Goal: Task Accomplishment & Management: Use online tool/utility

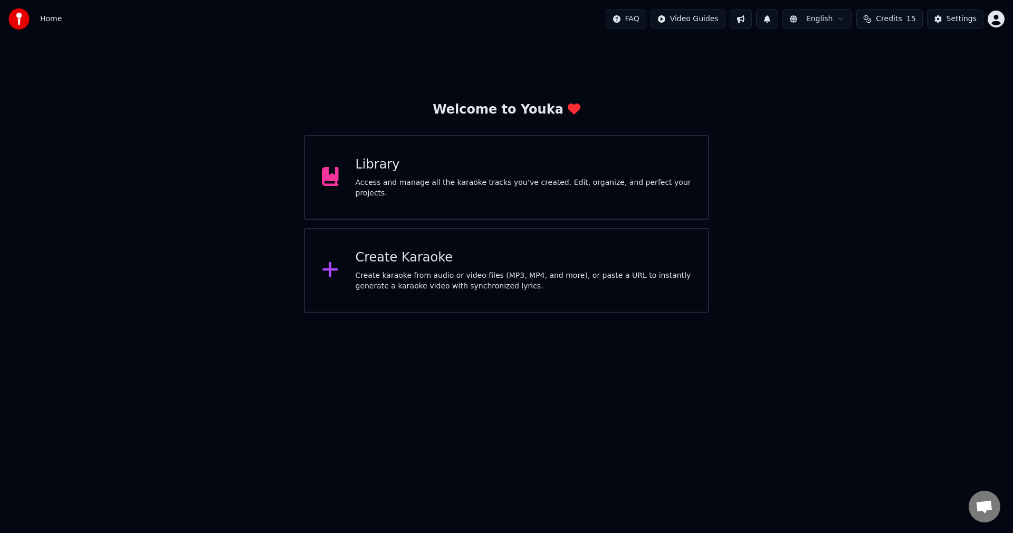
click at [550, 294] on div "Create Karaoke Create karaoke from audio or video files (MP3, MP4, and more), o…" at bounding box center [506, 270] width 405 height 84
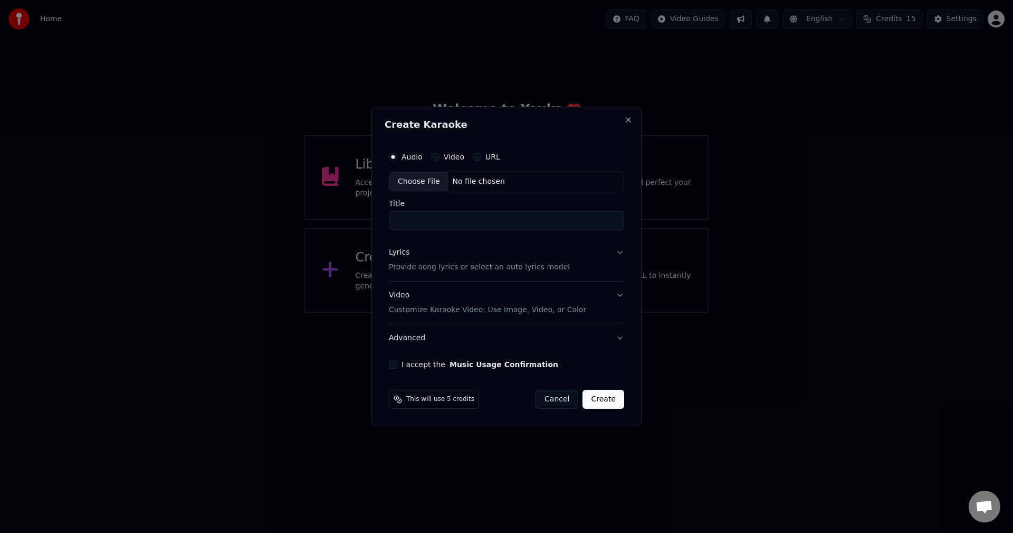
click at [423, 182] on div "Choose File" at bounding box center [418, 181] width 59 height 19
drag, startPoint x: 442, startPoint y: 223, endPoint x: 410, endPoint y: 216, distance: 33.0
click at [410, 216] on input "**********" at bounding box center [506, 221] width 235 height 19
type input "**********"
click at [469, 265] on p "Provide song lyrics or select an auto lyrics model" at bounding box center [479, 267] width 181 height 11
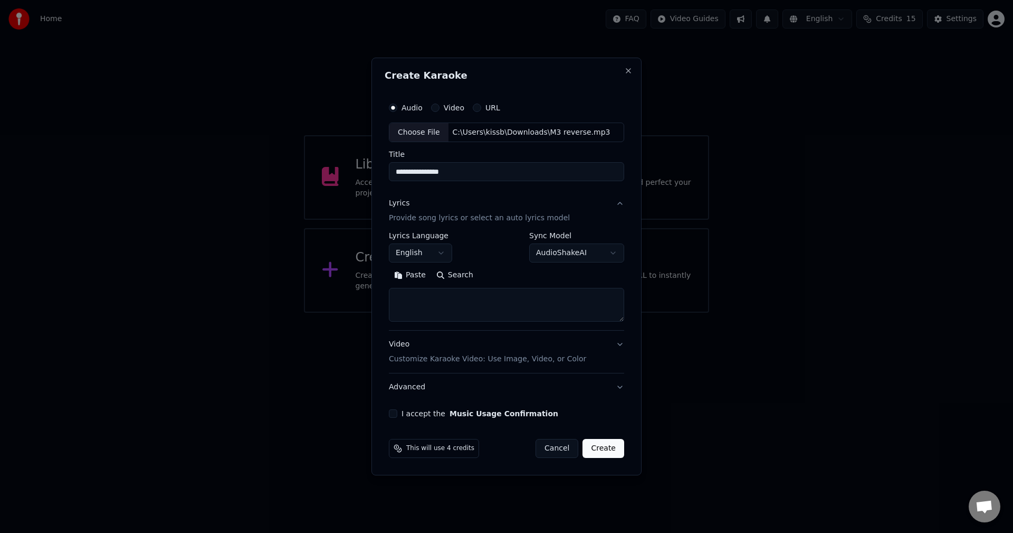
click at [446, 298] on textarea at bounding box center [506, 305] width 235 height 34
paste textarea "******"
type textarea "******"
drag, startPoint x: 397, startPoint y: 302, endPoint x: 372, endPoint y: 298, distance: 25.6
click at [372, 298] on div "**********" at bounding box center [507, 267] width 270 height 418
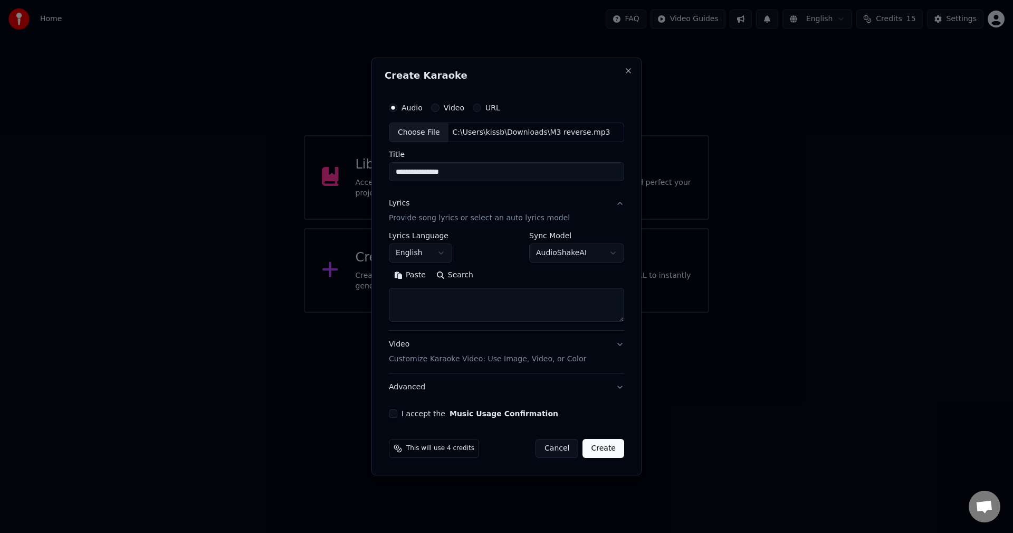
paste textarea "**********"
click at [489, 281] on button "Expand" at bounding box center [503, 275] width 50 height 17
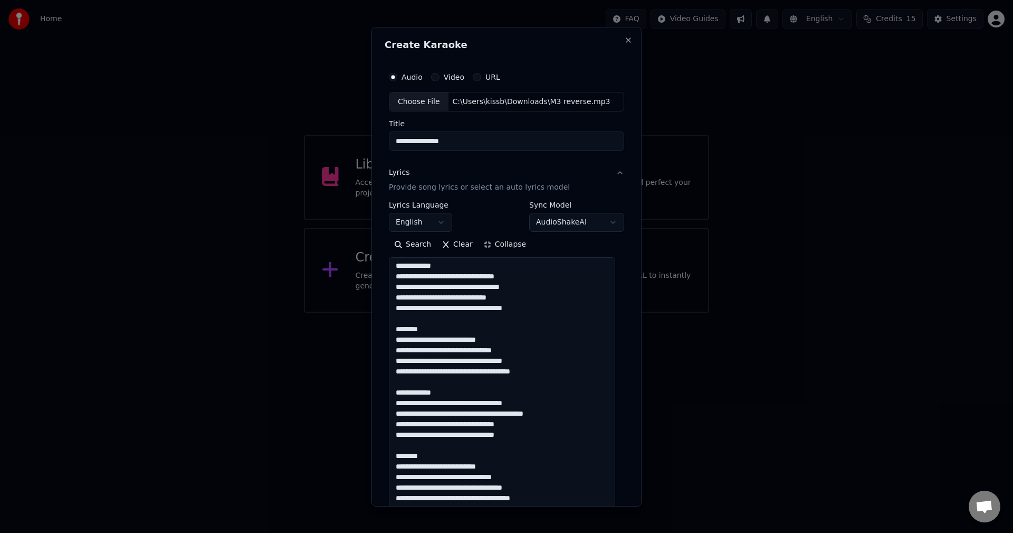
scroll to position [0, 0]
drag, startPoint x: 438, startPoint y: 266, endPoint x: 379, endPoint y: 267, distance: 59.1
click at [379, 267] on div "**********" at bounding box center [507, 265] width 270 height 479
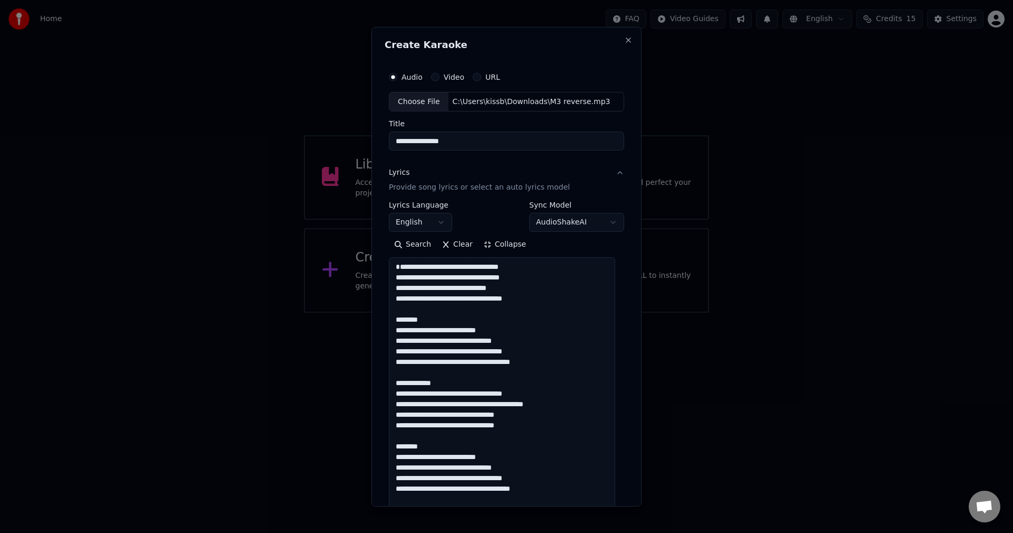
drag, startPoint x: 429, startPoint y: 331, endPoint x: 373, endPoint y: 330, distance: 55.9
click at [373, 330] on div "**********" at bounding box center [507, 265] width 270 height 479
drag, startPoint x: 437, startPoint y: 343, endPoint x: 415, endPoint y: 339, distance: 22.0
click at [415, 339] on textarea at bounding box center [502, 509] width 226 height 504
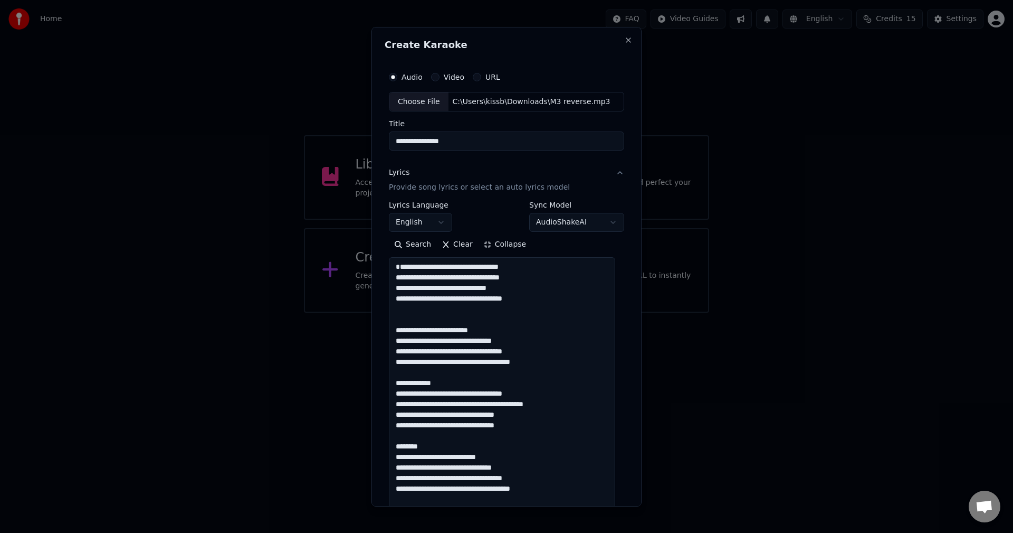
drag, startPoint x: 440, startPoint y: 393, endPoint x: 380, endPoint y: 391, distance: 60.2
click at [380, 391] on div "**********" at bounding box center [507, 265] width 270 height 479
drag, startPoint x: 407, startPoint y: 467, endPoint x: 438, endPoint y: 465, distance: 31.2
click at [438, 465] on textarea at bounding box center [502, 509] width 226 height 504
paste textarea
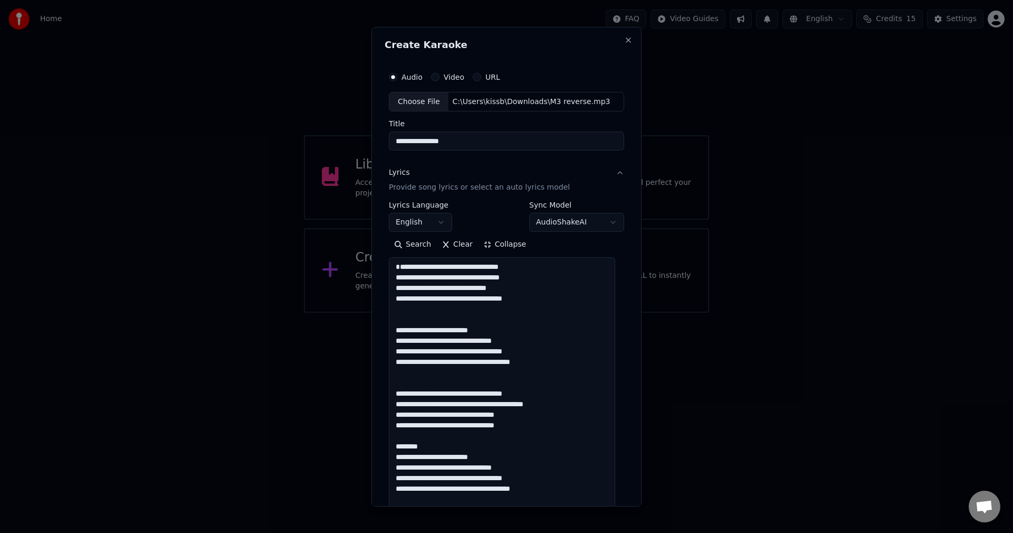
drag, startPoint x: 424, startPoint y: 454, endPoint x: 385, endPoint y: 452, distance: 39.6
click at [385, 452] on div "**********" at bounding box center [507, 462] width 244 height 800
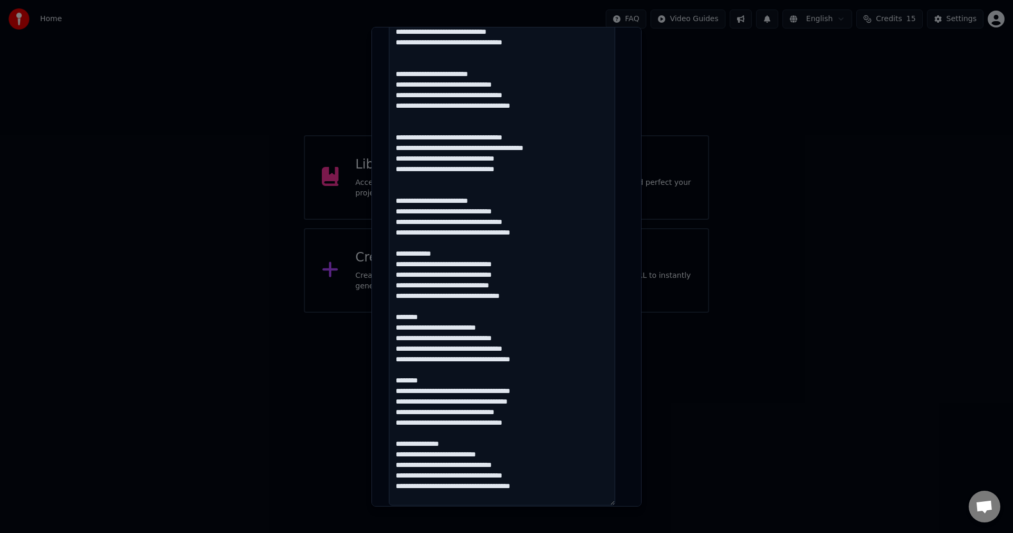
scroll to position [264, 0]
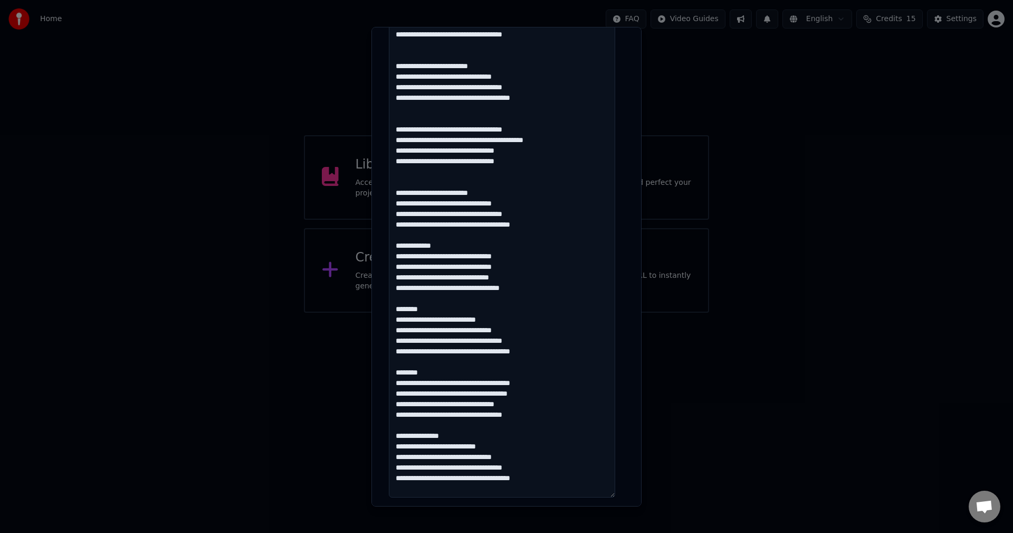
drag, startPoint x: 438, startPoint y: 256, endPoint x: 380, endPoint y: 255, distance: 58.1
click at [380, 255] on div "**********" at bounding box center [507, 265] width 270 height 479
drag, startPoint x: 426, startPoint y: 317, endPoint x: 375, endPoint y: 318, distance: 51.2
click at [375, 318] on div "**********" at bounding box center [507, 265] width 270 height 479
drag, startPoint x: 415, startPoint y: 329, endPoint x: 437, endPoint y: 327, distance: 22.3
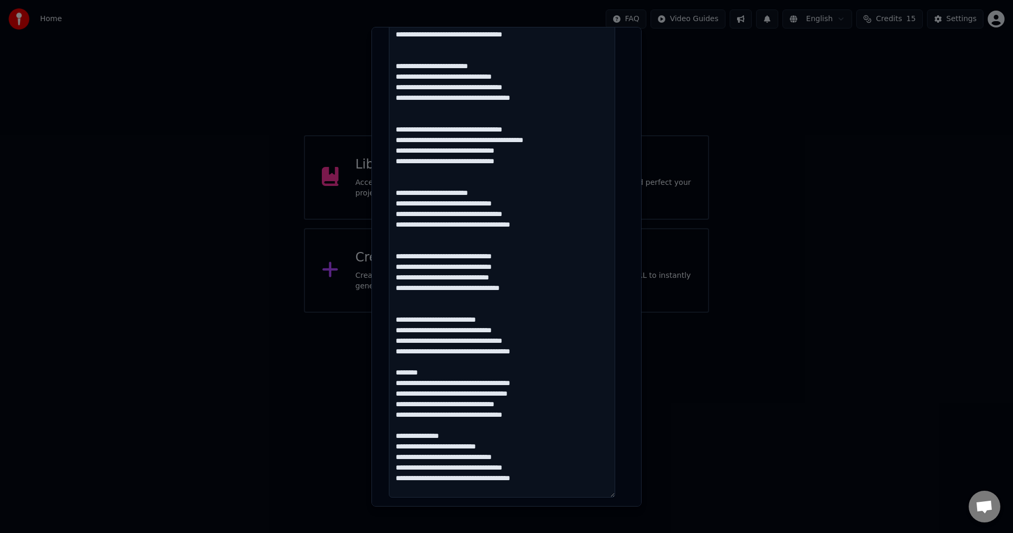
click at [437, 327] on textarea at bounding box center [502, 245] width 226 height 504
paste textarea
drag, startPoint x: 429, startPoint y: 376, endPoint x: 388, endPoint y: 379, distance: 41.3
click at [388, 379] on div "**********" at bounding box center [507, 198] width 244 height 800
drag, startPoint x: 438, startPoint y: 378, endPoint x: 393, endPoint y: 385, distance: 45.4
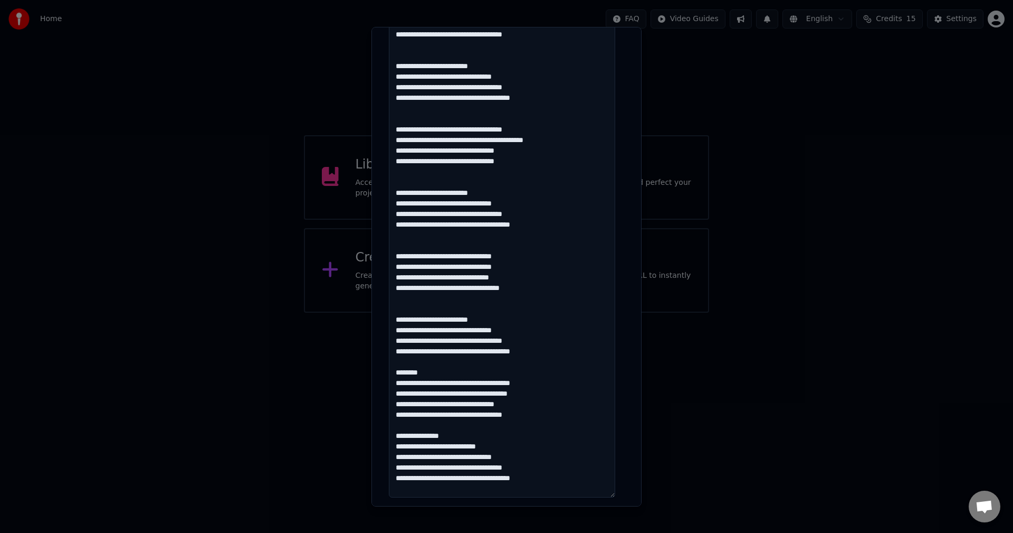
click at [393, 385] on textarea at bounding box center [502, 245] width 226 height 504
drag, startPoint x: 451, startPoint y: 443, endPoint x: 385, endPoint y: 445, distance: 66.5
click at [385, 445] on div "**********" at bounding box center [507, 198] width 244 height 800
drag, startPoint x: 407, startPoint y: 454, endPoint x: 439, endPoint y: 453, distance: 31.2
click at [439, 453] on textarea at bounding box center [502, 245] width 226 height 504
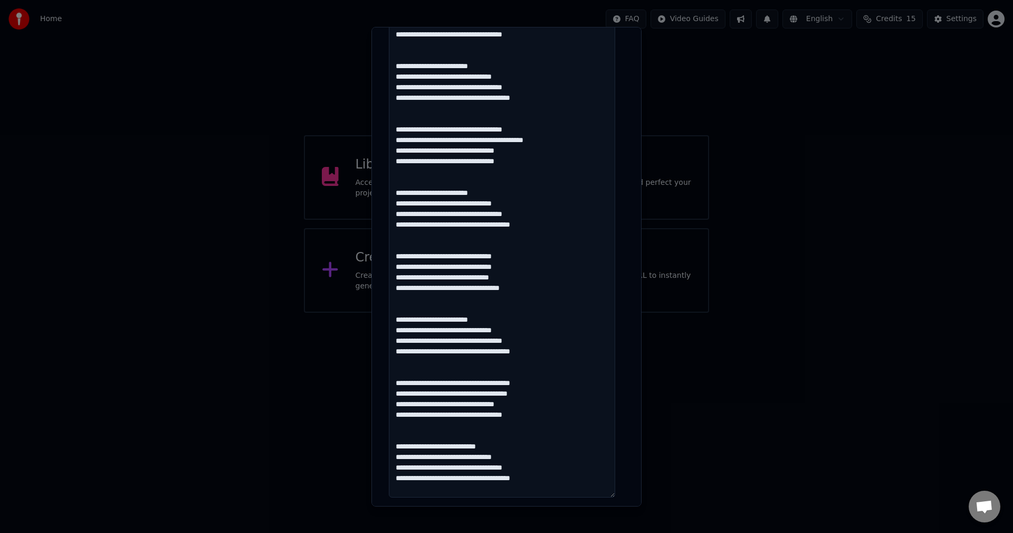
paste textarea
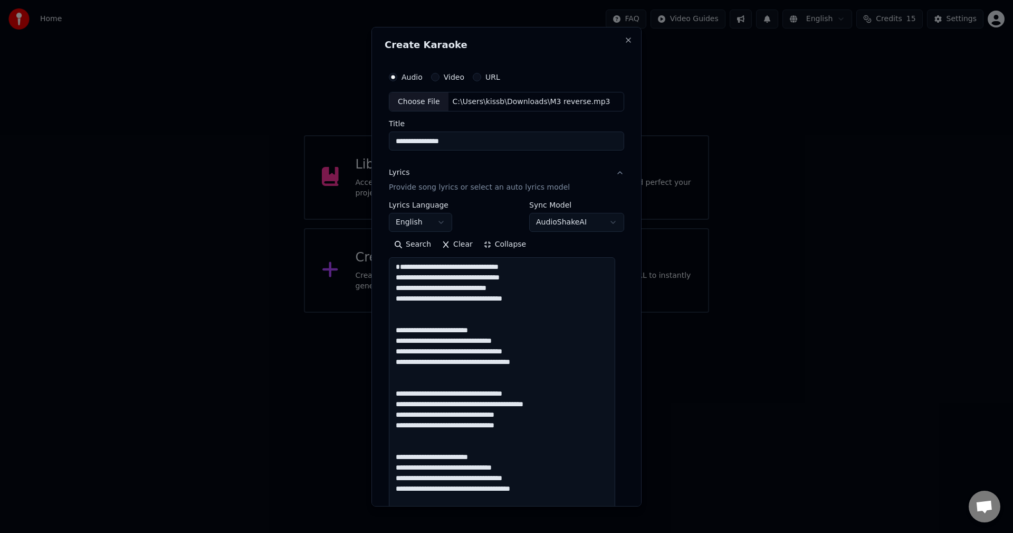
type textarea "**********"
click at [492, 241] on button "Collapse" at bounding box center [505, 244] width 54 height 17
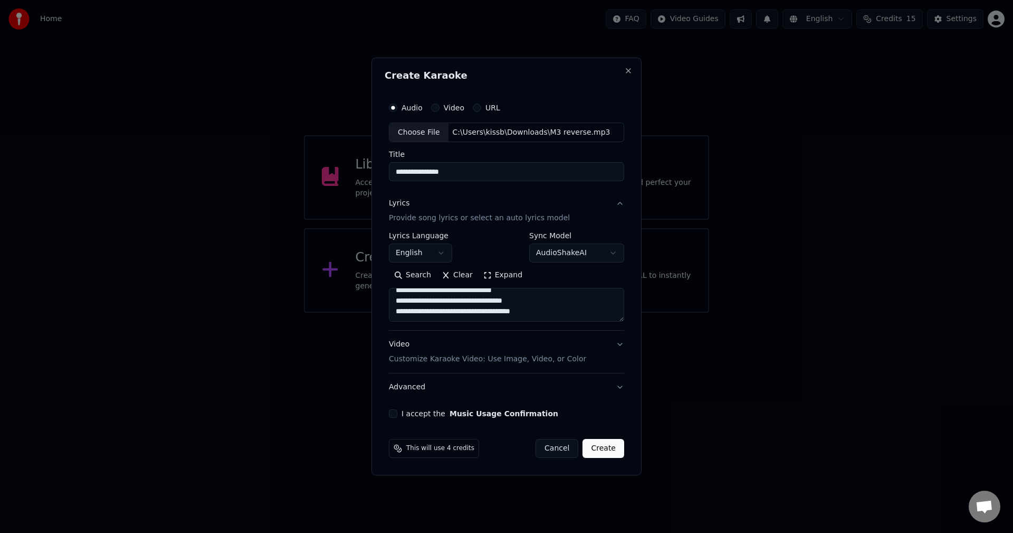
scroll to position [88, 0]
click at [502, 359] on p "Customize Karaoke Video: Use Image, Video, or Color" at bounding box center [487, 359] width 197 height 11
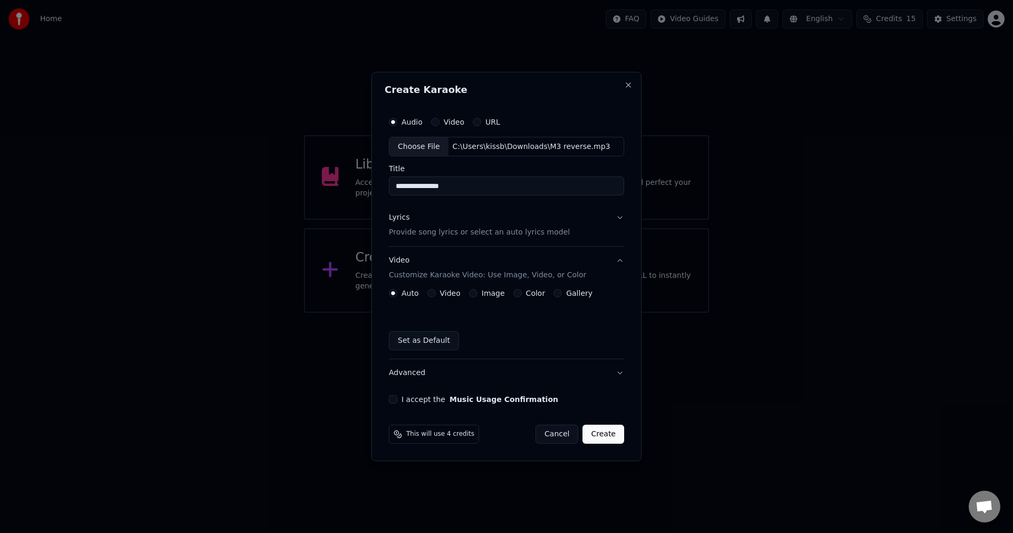
click at [474, 292] on button "Image" at bounding box center [473, 293] width 8 height 8
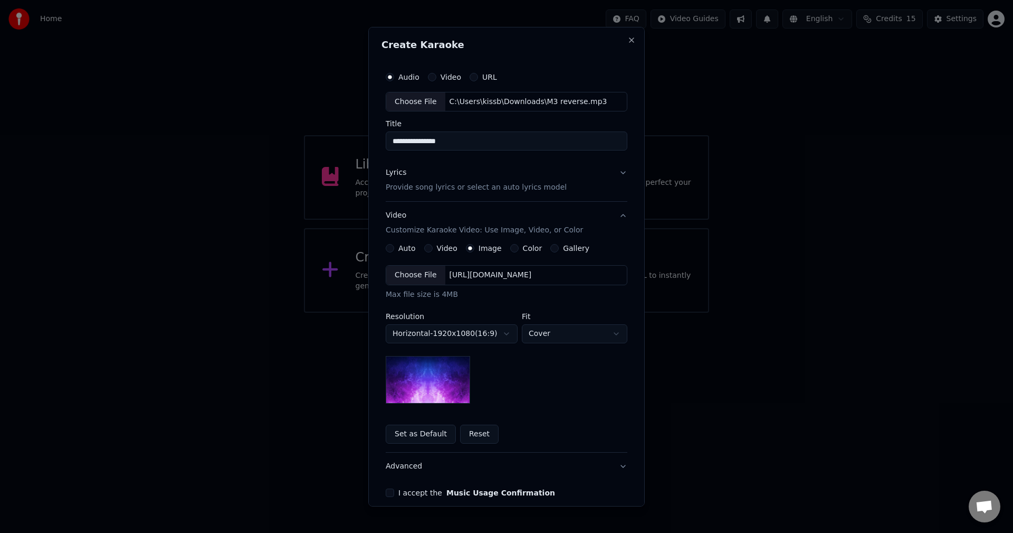
click at [424, 276] on div "Choose File" at bounding box center [415, 274] width 59 height 19
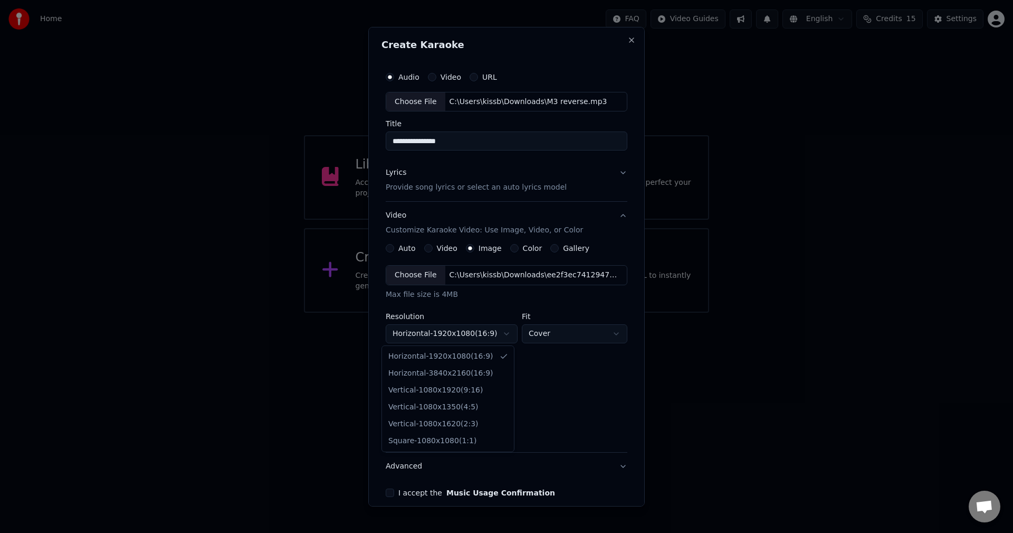
click at [462, 312] on body "**********" at bounding box center [506, 156] width 1013 height 312
select select "*********"
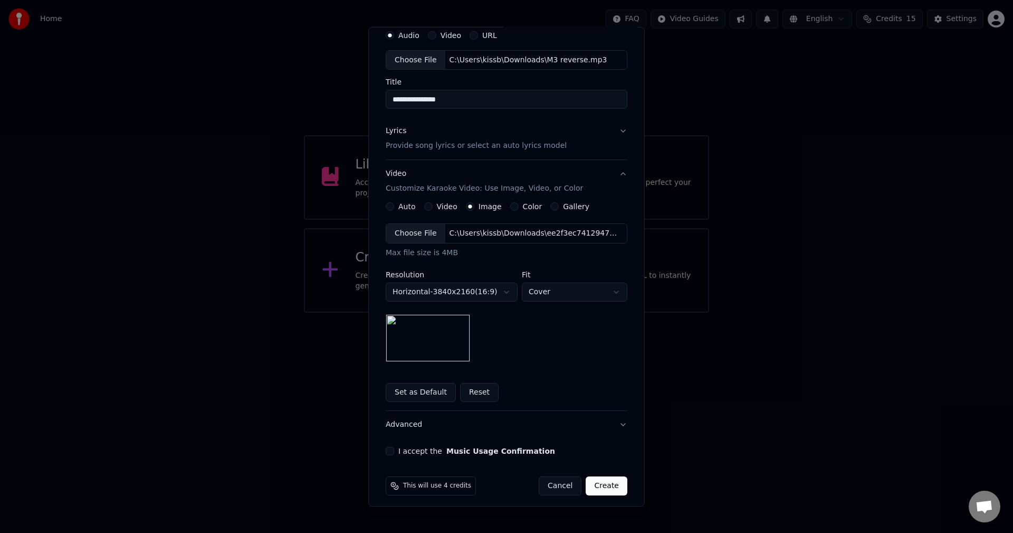
scroll to position [48, 0]
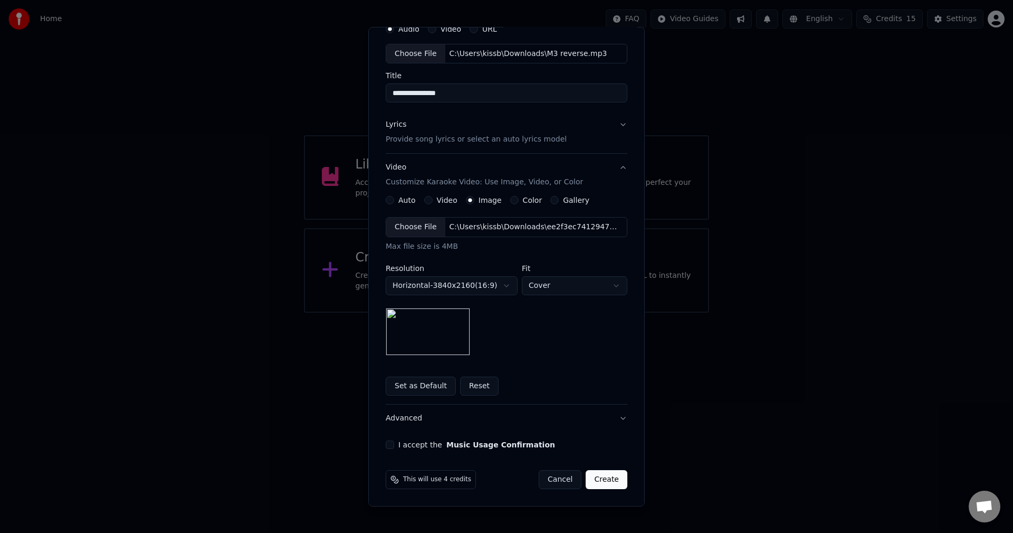
click at [387, 444] on button "I accept the Music Usage Confirmation" at bounding box center [390, 444] width 8 height 8
click at [602, 480] on button "Create" at bounding box center [607, 479] width 42 height 19
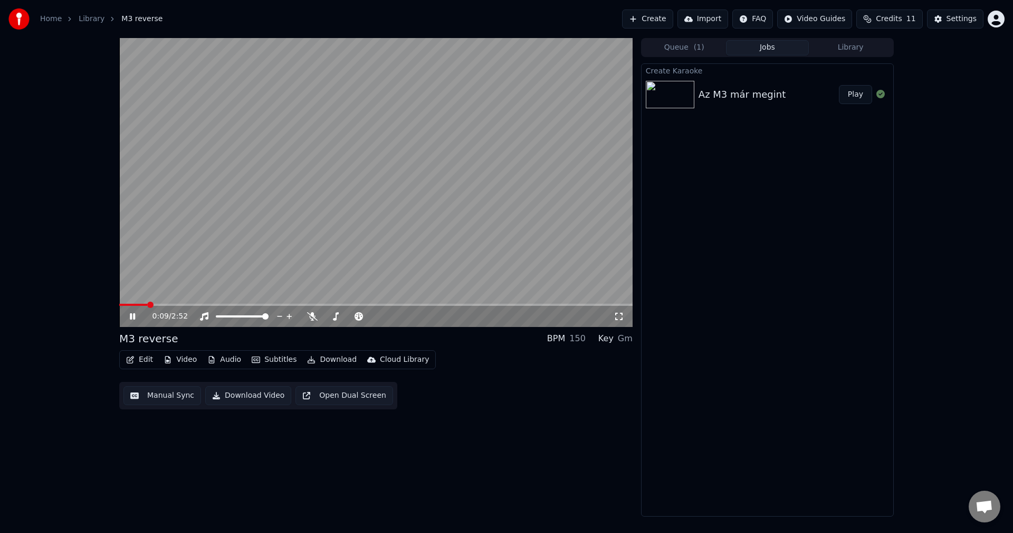
click at [134, 320] on icon at bounding box center [140, 316] width 25 height 8
click at [656, 19] on button "Create" at bounding box center [647, 18] width 51 height 19
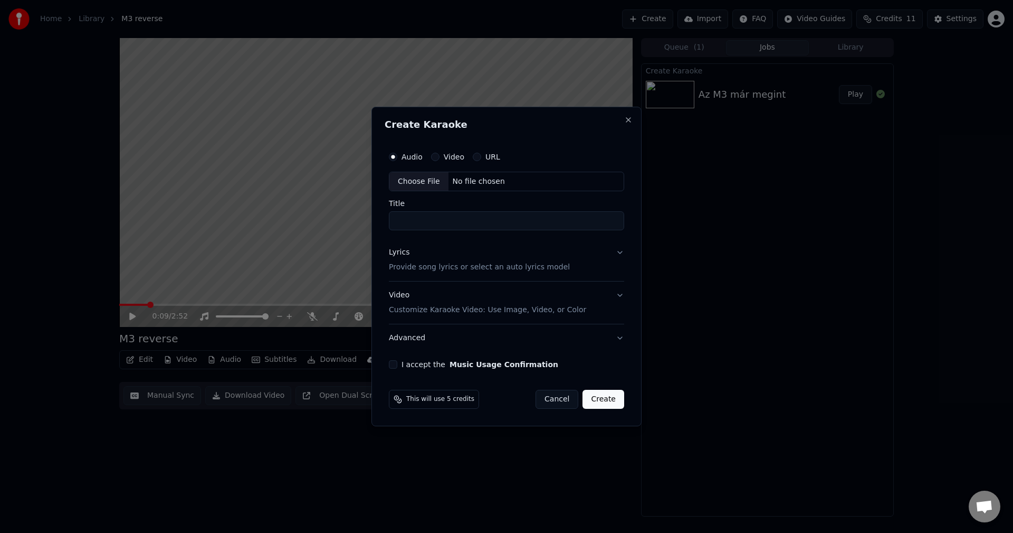
click at [423, 176] on div "Choose File" at bounding box center [418, 181] width 59 height 19
drag, startPoint x: 442, startPoint y: 218, endPoint x: 410, endPoint y: 218, distance: 32.7
click at [410, 218] on input "**********" at bounding box center [506, 221] width 235 height 19
type input "**"
click at [629, 118] on button "Close" at bounding box center [628, 120] width 8 height 8
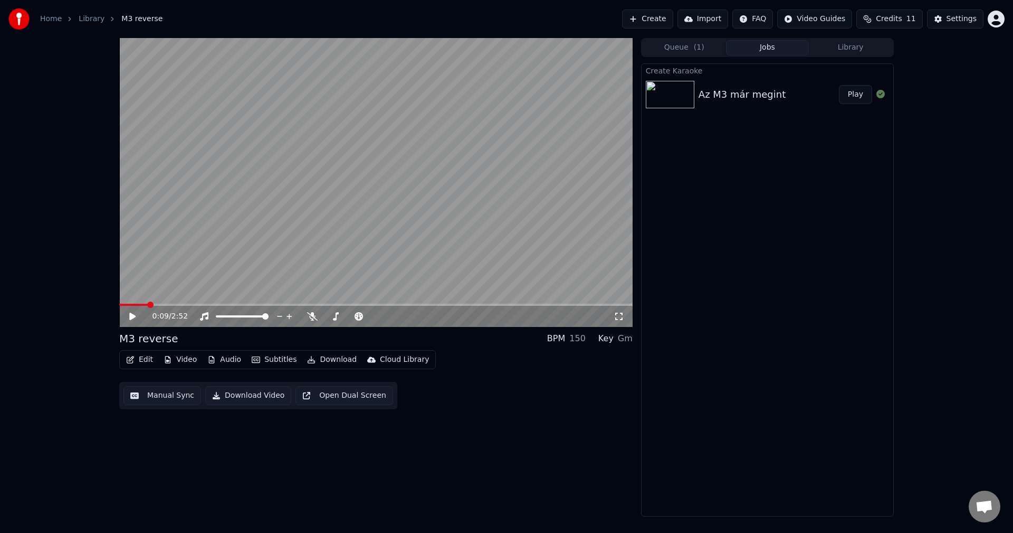
click at [138, 316] on icon at bounding box center [140, 316] width 25 height 8
click at [136, 316] on icon at bounding box center [140, 316] width 25 height 8
click at [119, 308] on span at bounding box center [122, 304] width 6 height 6
click at [129, 317] on icon at bounding box center [140, 316] width 25 height 8
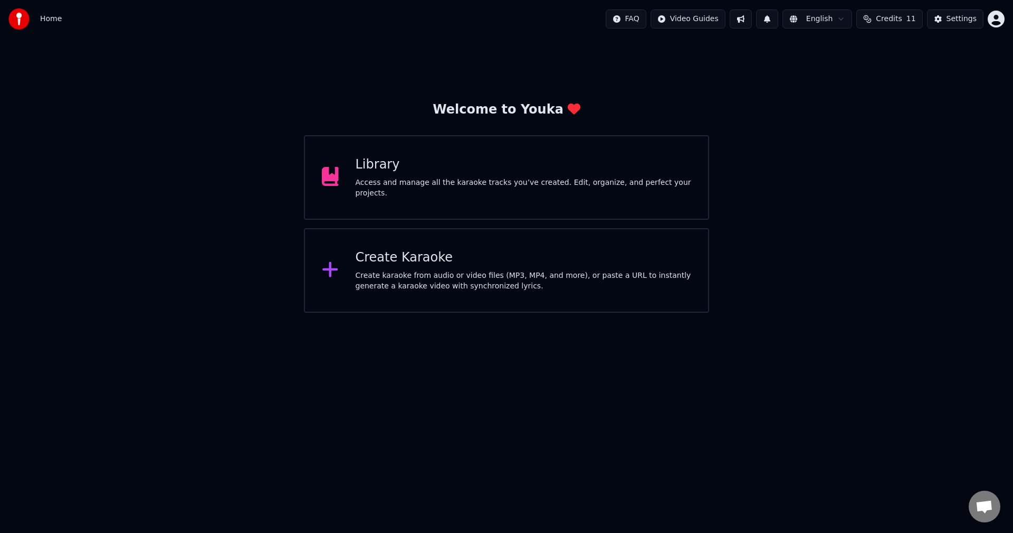
click at [367, 264] on div "Create Karaoke" at bounding box center [524, 257] width 336 height 17
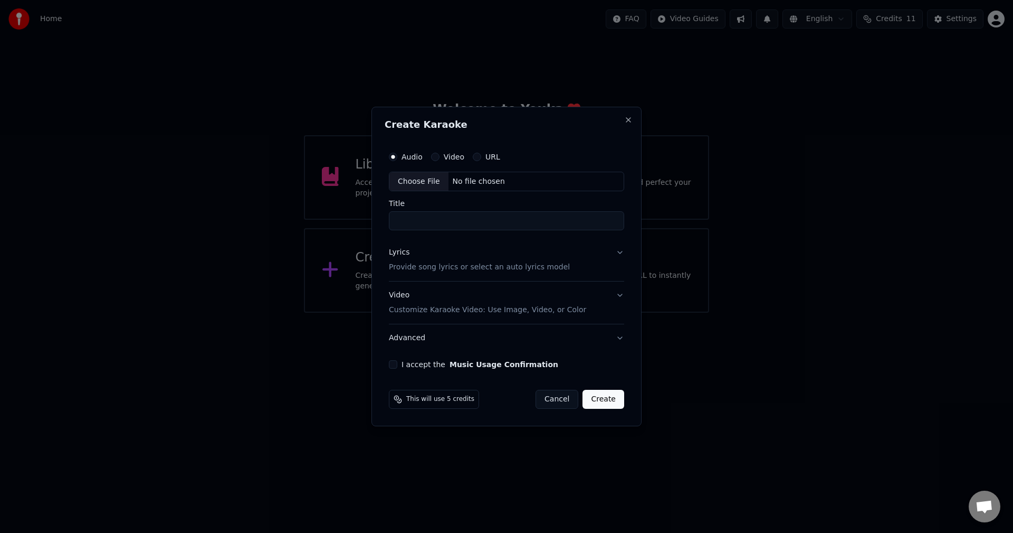
click at [424, 187] on div "Choose File" at bounding box center [418, 181] width 59 height 19
drag, startPoint x: 449, startPoint y: 223, endPoint x: 410, endPoint y: 217, distance: 39.6
click at [410, 217] on input "**********" at bounding box center [506, 221] width 235 height 19
type input "**********"
click at [468, 259] on div "Lyrics Provide song lyrics or select an auto lyrics model" at bounding box center [479, 260] width 181 height 25
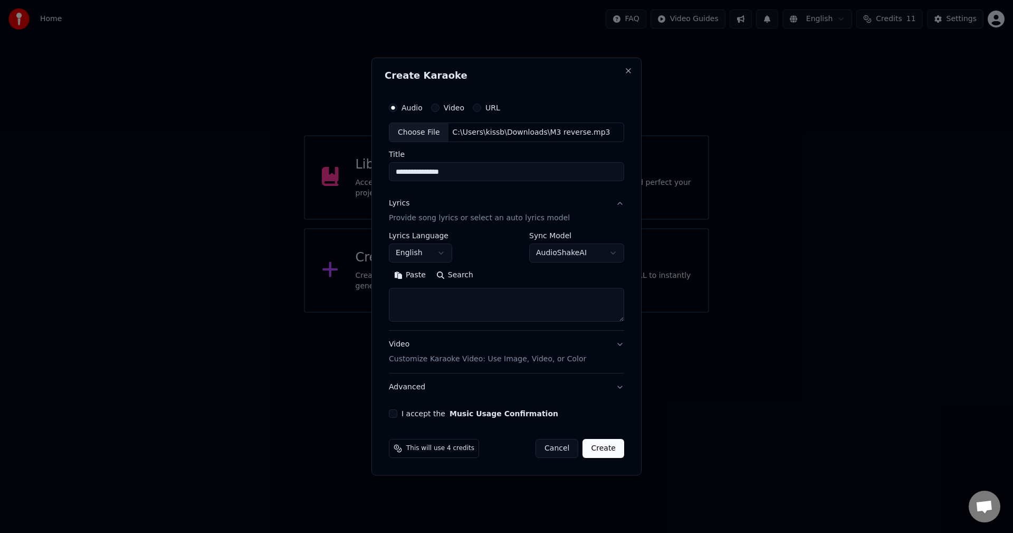
click at [476, 296] on textarea at bounding box center [506, 305] width 235 height 34
paste textarea "*****"
type textarea "*****"
drag, startPoint x: 451, startPoint y: 297, endPoint x: 389, endPoint y: 301, distance: 61.9
click at [389, 301] on textarea "*****" at bounding box center [506, 305] width 235 height 34
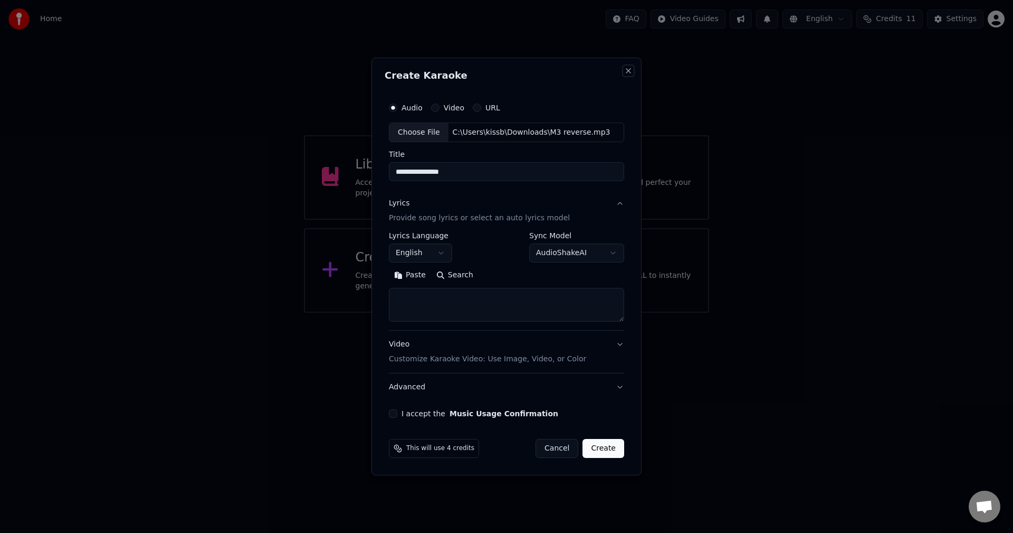
click at [629, 70] on button "Close" at bounding box center [628, 70] width 8 height 8
select select
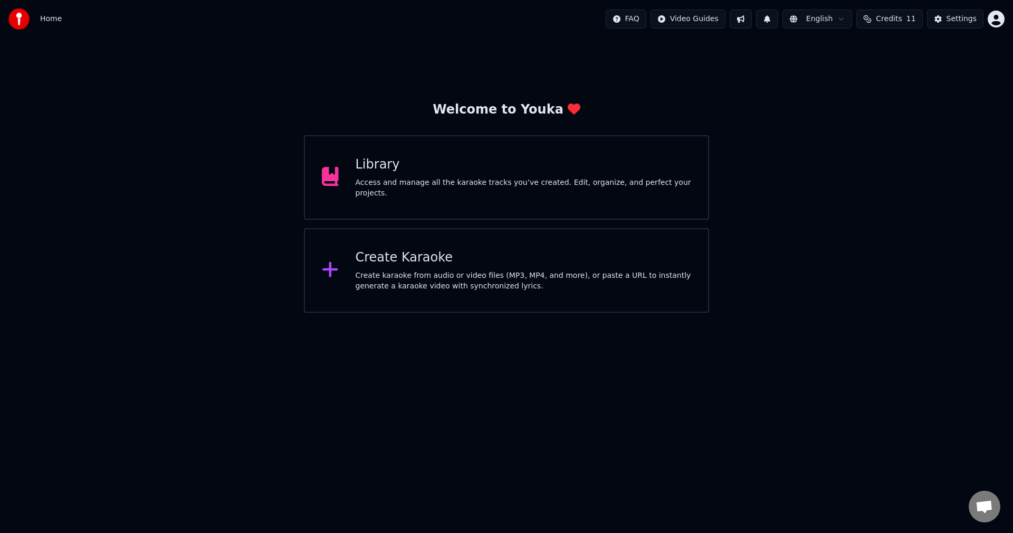
click at [520, 189] on div "Access and manage all the karaoke tracks you’ve created. Edit, organize, and pe…" at bounding box center [524, 187] width 336 height 21
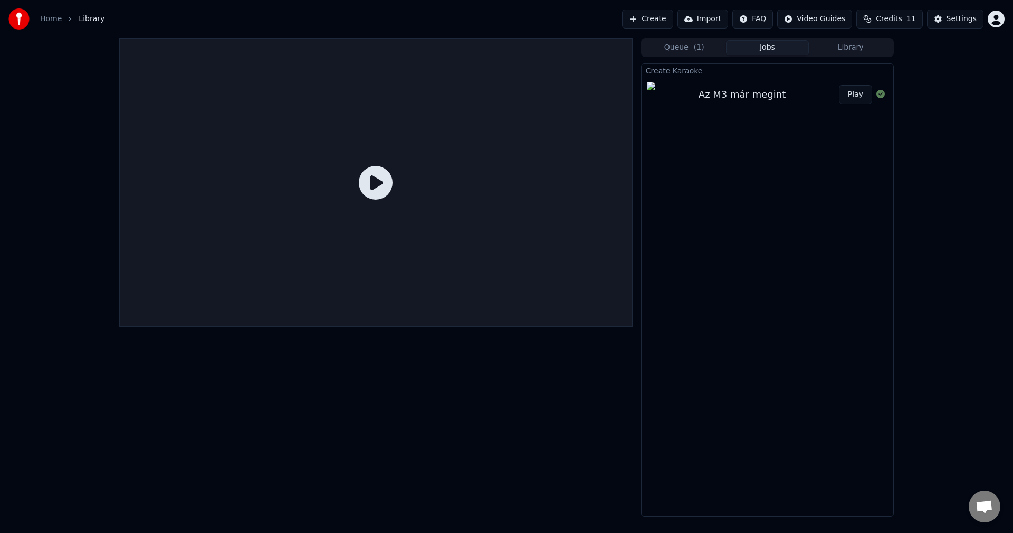
click at [712, 81] on div "Az M3 már megint Play" at bounding box center [768, 95] width 252 height 36
click at [372, 180] on icon at bounding box center [376, 183] width 34 height 34
click at [749, 71] on div "Create Karaoke" at bounding box center [768, 70] width 252 height 13
click at [742, 85] on div "Az M3 már megint Play" at bounding box center [768, 95] width 252 height 36
click at [742, 87] on div "Az M3 már megint" at bounding box center [742, 94] width 87 height 15
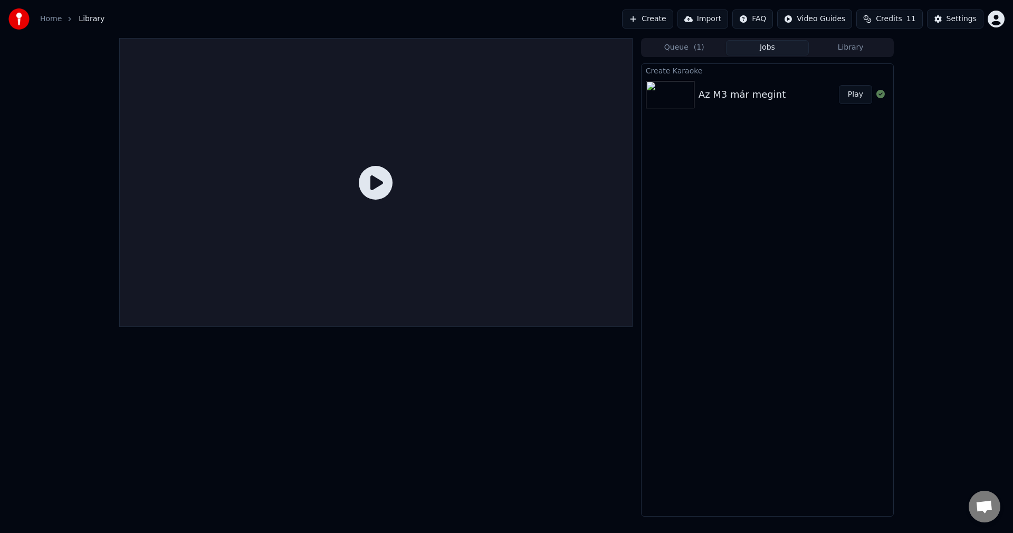
click at [853, 92] on button "Play" at bounding box center [855, 94] width 33 height 19
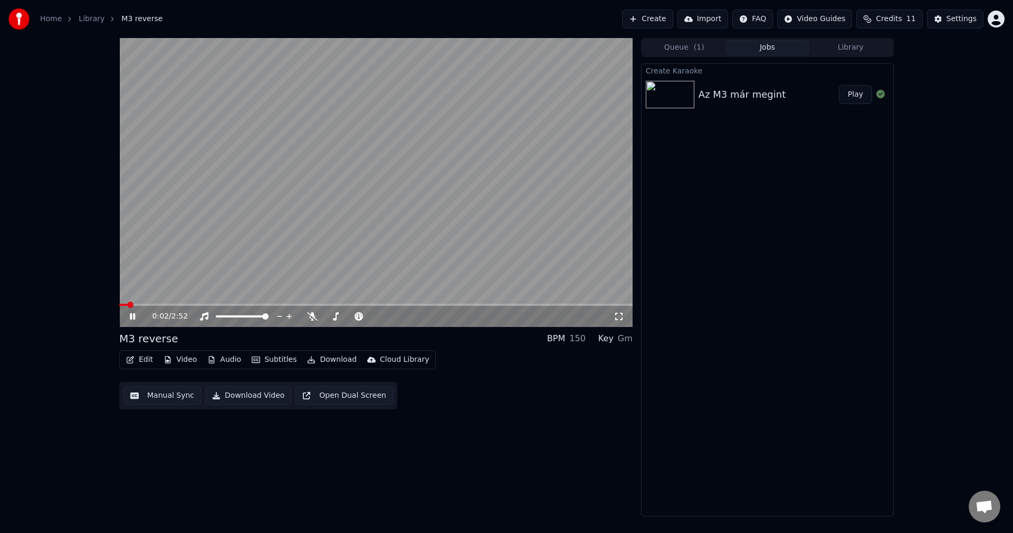
click at [137, 322] on div "0:02 / 2:52" at bounding box center [376, 316] width 514 height 21
click at [132, 319] on icon at bounding box center [140, 316] width 25 height 8
drag, startPoint x: 173, startPoint y: 339, endPoint x: 144, endPoint y: 343, distance: 29.7
click at [144, 343] on div "M3 reverse BPM 150 Key Gm" at bounding box center [376, 338] width 514 height 15
click at [147, 360] on button "Edit" at bounding box center [139, 359] width 35 height 15
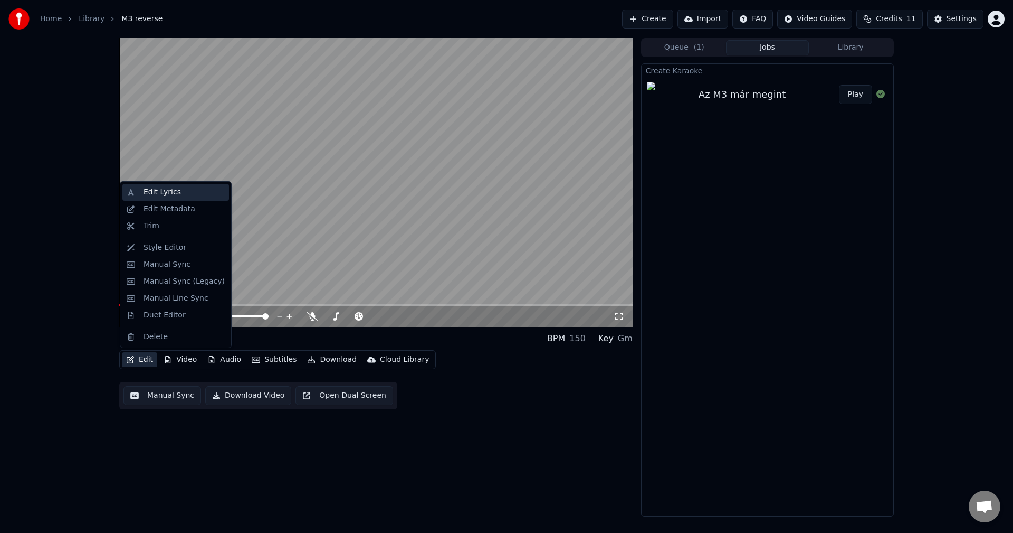
click at [178, 197] on div "Edit Lyrics" at bounding box center [175, 192] width 107 height 17
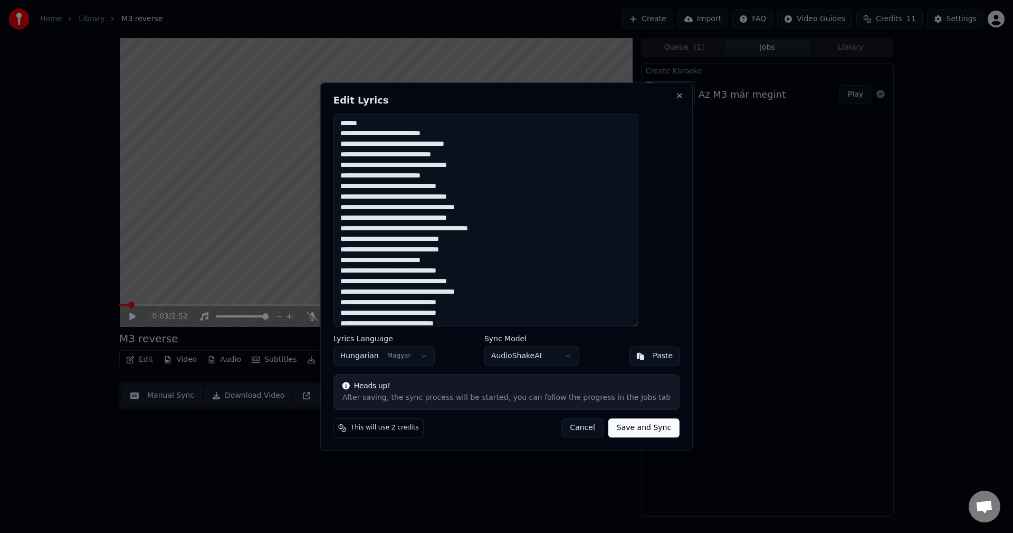
click at [664, 96] on div "Edit Lyrics Lyrics Language Hungarian Magyar Sync Model AudioShakeAI Paste Head…" at bounding box center [506, 266] width 373 height 368
click at [676, 97] on button "Close" at bounding box center [680, 95] width 8 height 8
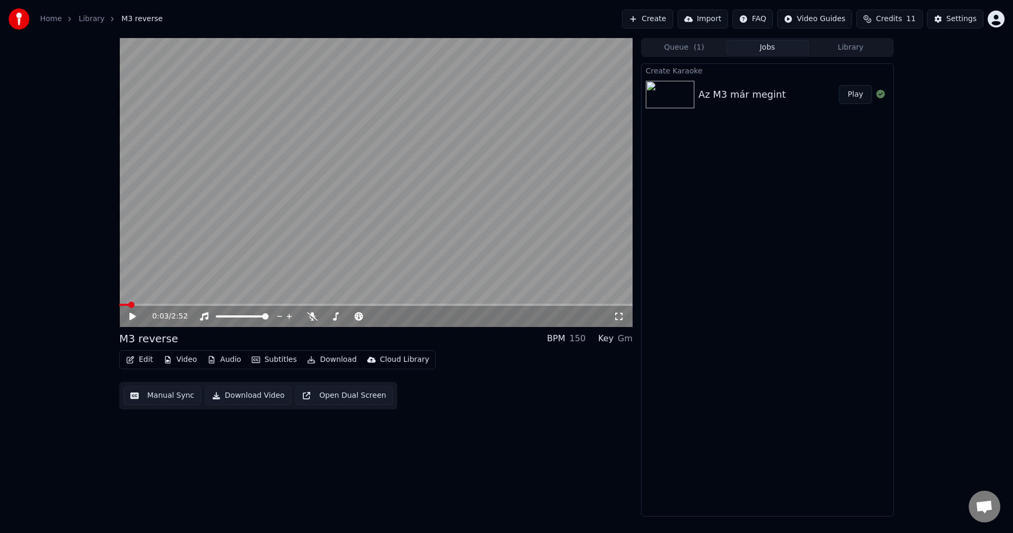
click at [673, 15] on button "Create" at bounding box center [647, 18] width 51 height 19
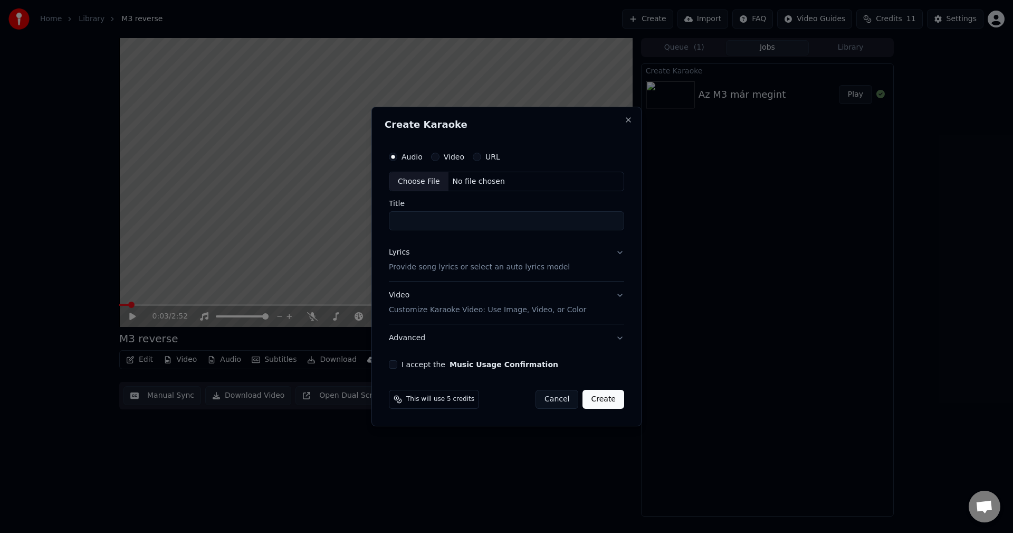
click at [428, 180] on div "Choose File" at bounding box center [418, 181] width 59 height 19
drag, startPoint x: 461, startPoint y: 219, endPoint x: 408, endPoint y: 216, distance: 52.3
click at [408, 216] on input "**********" at bounding box center [506, 221] width 235 height 19
type input "**********"
click at [422, 251] on div "Lyrics Provide song lyrics or select an auto lyrics model" at bounding box center [479, 260] width 181 height 25
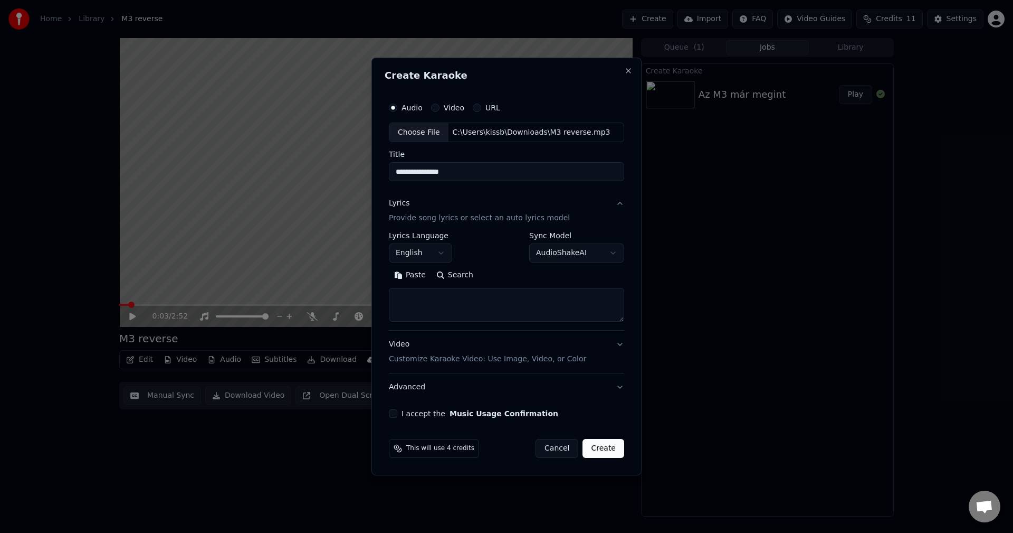
click at [434, 302] on textarea at bounding box center [506, 305] width 235 height 34
paste textarea "**********"
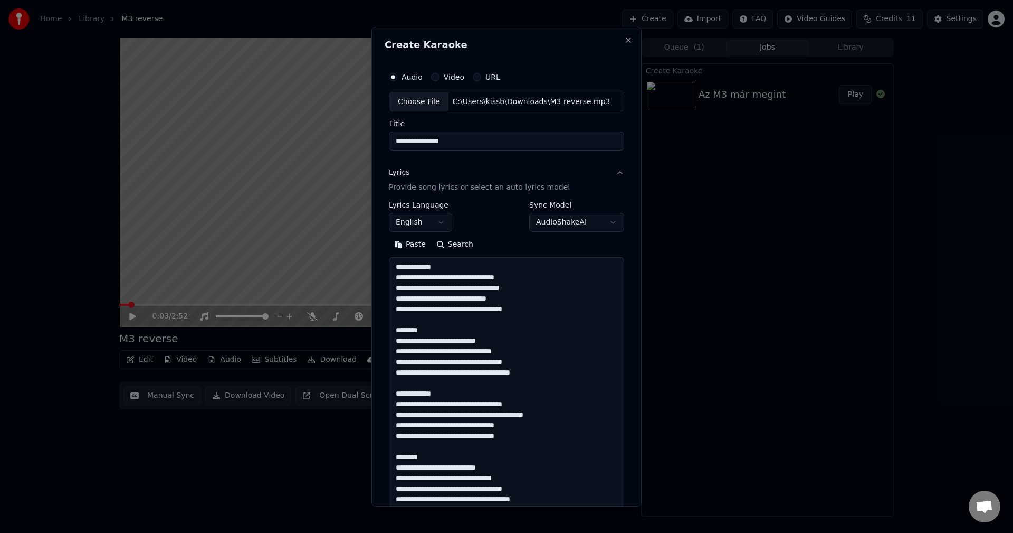
scroll to position [467, 0]
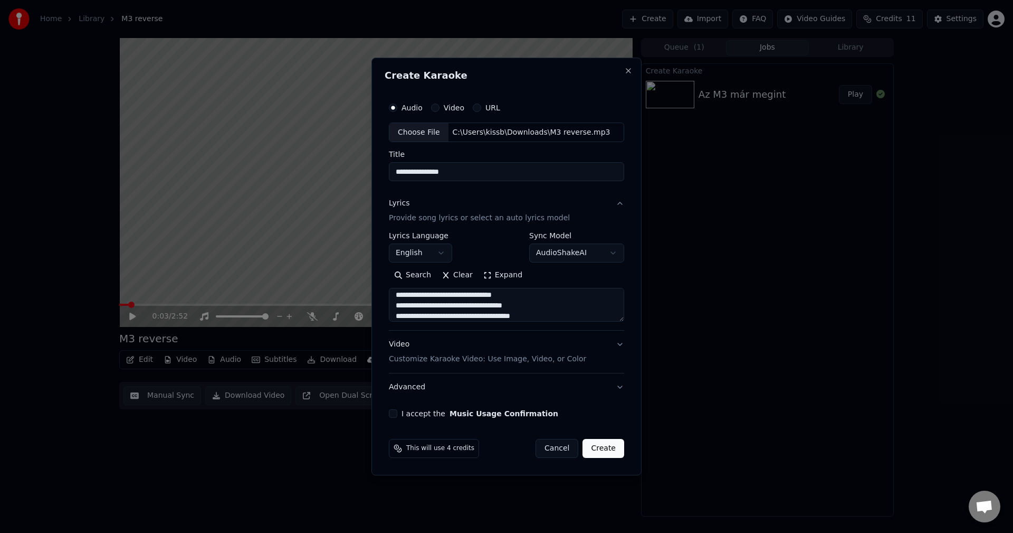
click at [495, 273] on button "Expand" at bounding box center [503, 275] width 50 height 17
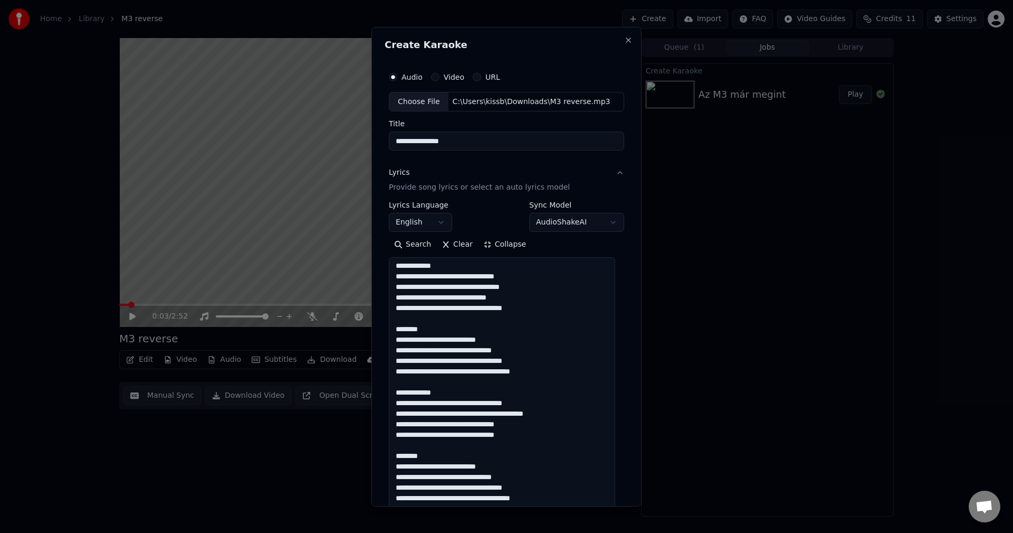
scroll to position [0, 0]
drag, startPoint x: 430, startPoint y: 265, endPoint x: 388, endPoint y: 263, distance: 42.3
click at [388, 263] on div "**********" at bounding box center [507, 462] width 244 height 800
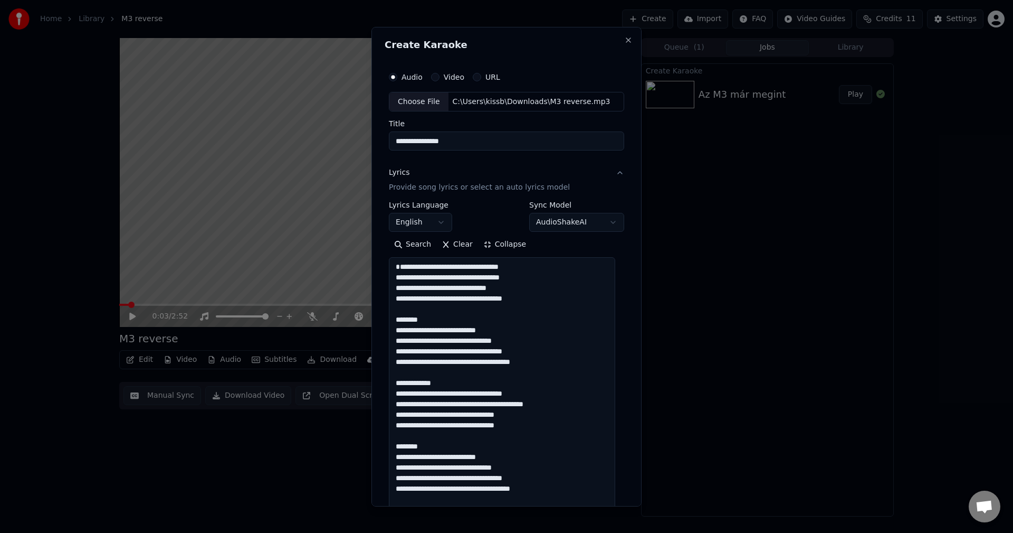
drag, startPoint x: 429, startPoint y: 325, endPoint x: 394, endPoint y: 328, distance: 34.5
click at [394, 328] on textarea at bounding box center [502, 509] width 226 height 504
drag, startPoint x: 431, startPoint y: 327, endPoint x: 388, endPoint y: 331, distance: 43.5
click at [388, 331] on div "**********" at bounding box center [507, 462] width 244 height 800
drag, startPoint x: 416, startPoint y: 340, endPoint x: 439, endPoint y: 341, distance: 23.2
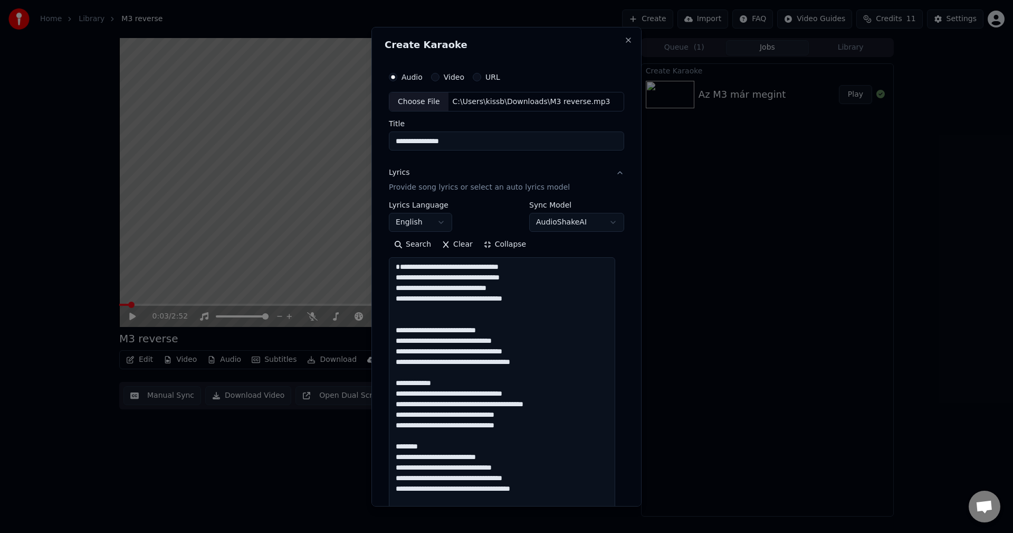
click at [439, 341] on textarea at bounding box center [502, 509] width 226 height 504
drag, startPoint x: 438, startPoint y: 393, endPoint x: 387, endPoint y: 395, distance: 50.7
click at [387, 395] on div "**********" at bounding box center [507, 462] width 244 height 800
drag, startPoint x: 419, startPoint y: 452, endPoint x: 383, endPoint y: 454, distance: 36.0
click at [384, 455] on div "**********" at bounding box center [507, 265] width 270 height 479
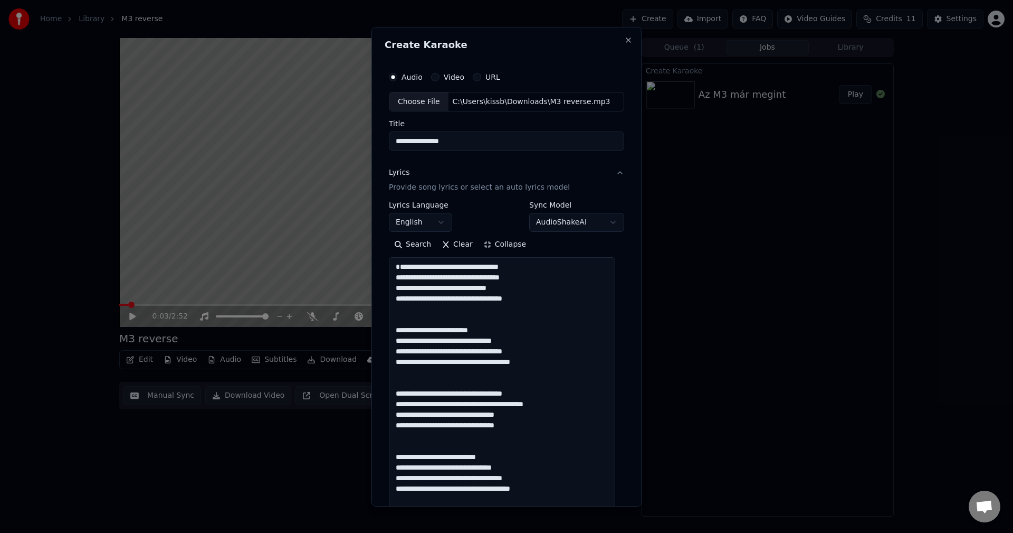
drag, startPoint x: 407, startPoint y: 467, endPoint x: 438, endPoint y: 465, distance: 30.6
click at [438, 465] on textarea at bounding box center [502, 509] width 226 height 504
paste textarea
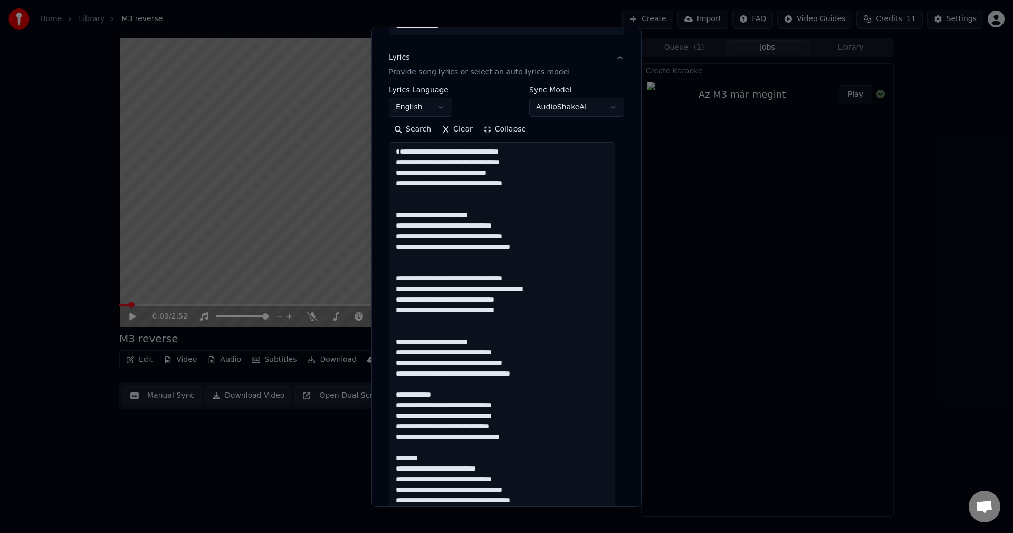
scroll to position [176, 0]
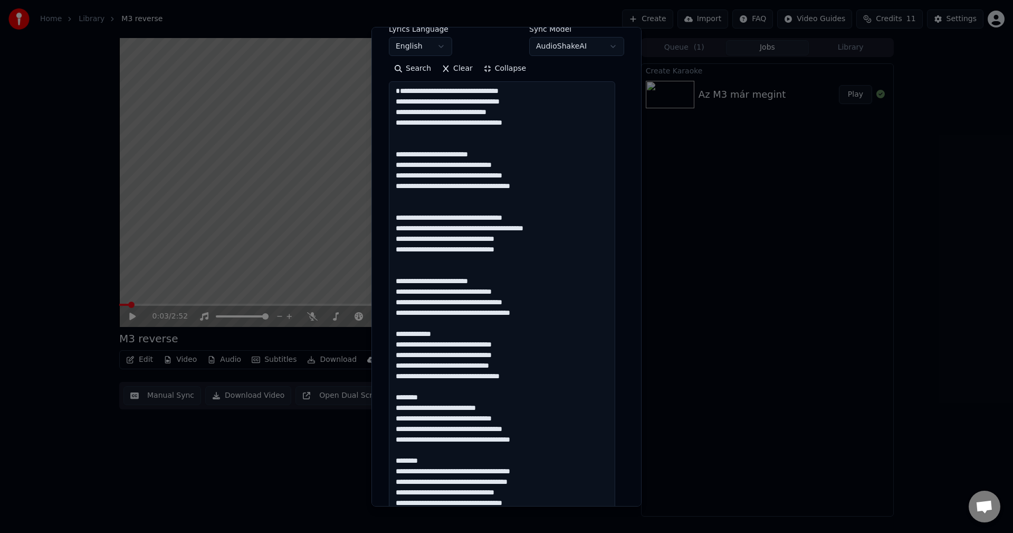
drag, startPoint x: 433, startPoint y: 344, endPoint x: 384, endPoint y: 346, distance: 48.6
click at [384, 346] on div "**********" at bounding box center [507, 265] width 270 height 479
drag, startPoint x: 428, startPoint y: 407, endPoint x: 389, endPoint y: 407, distance: 39.1
click at [389, 407] on textarea at bounding box center [502, 333] width 226 height 504
drag, startPoint x: 407, startPoint y: 416, endPoint x: 438, endPoint y: 416, distance: 30.1
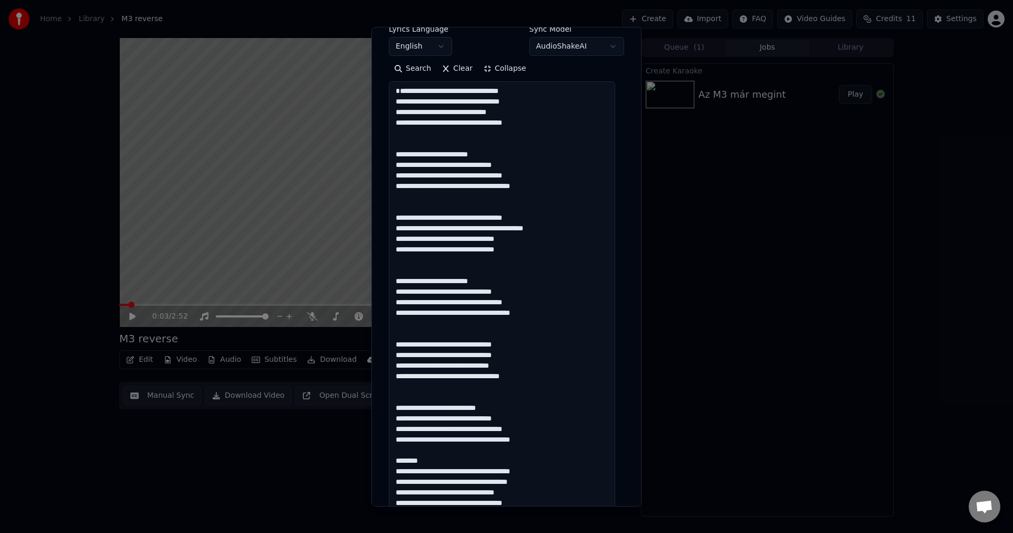
click at [438, 416] on textarea at bounding box center [502, 333] width 226 height 504
paste textarea "*****"
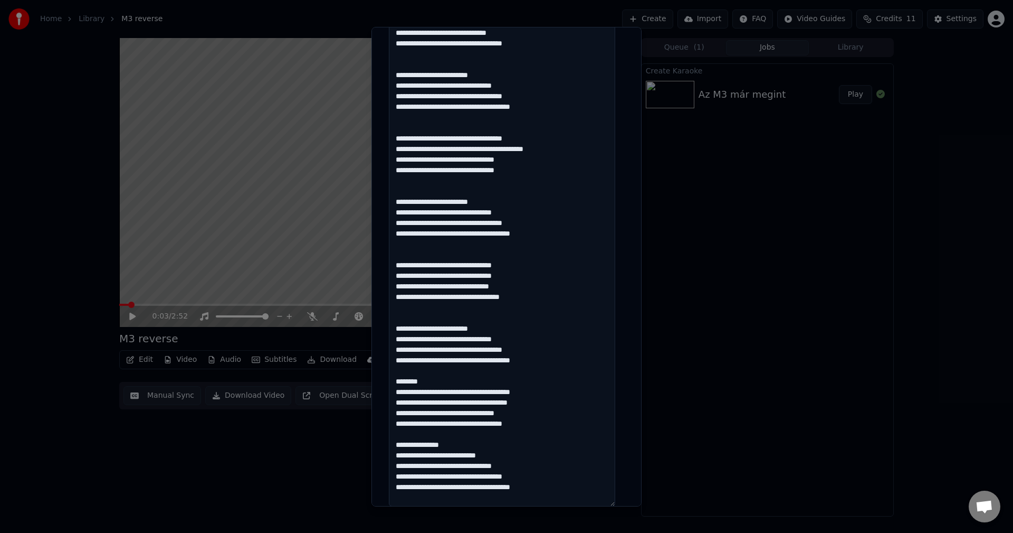
scroll to position [264, 0]
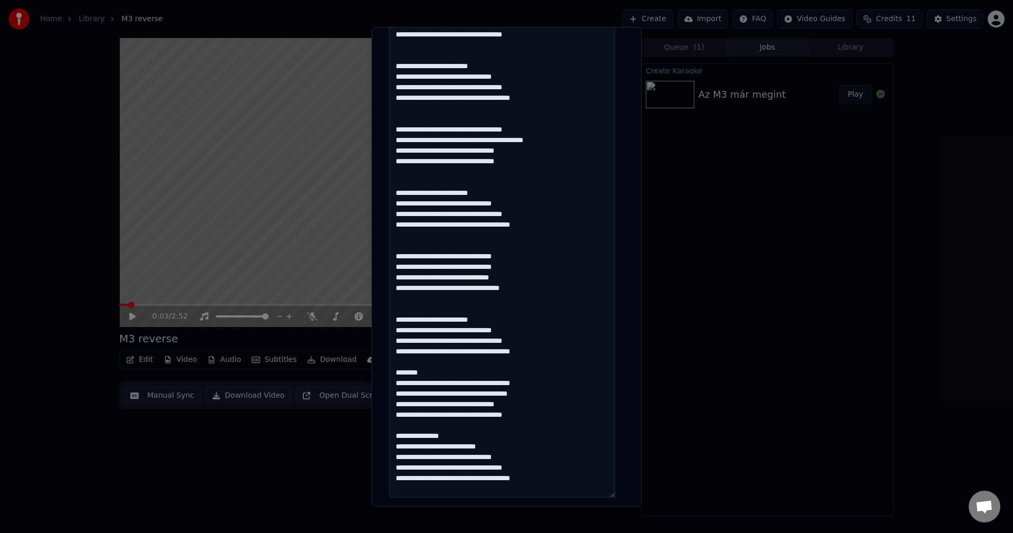
drag, startPoint x: 419, startPoint y: 386, endPoint x: 396, endPoint y: 383, distance: 23.4
click at [396, 383] on textarea at bounding box center [502, 245] width 226 height 504
click at [432, 378] on textarea at bounding box center [502, 245] width 226 height 504
drag, startPoint x: 436, startPoint y: 379, endPoint x: 391, endPoint y: 380, distance: 45.4
click at [391, 380] on textarea at bounding box center [502, 245] width 226 height 504
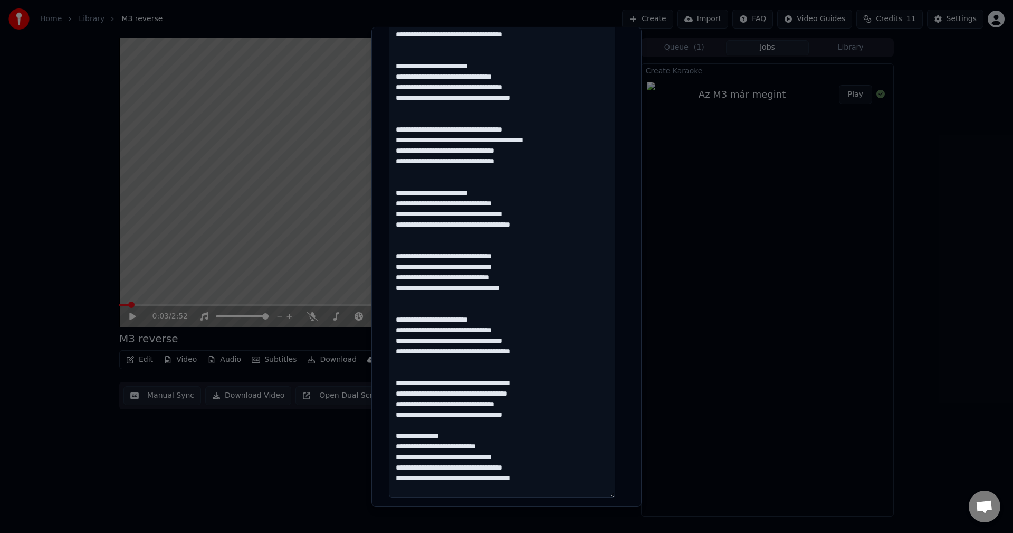
drag, startPoint x: 440, startPoint y: 444, endPoint x: 388, endPoint y: 442, distance: 51.8
click at [388, 442] on div "**********" at bounding box center [507, 198] width 244 height 800
drag, startPoint x: 408, startPoint y: 455, endPoint x: 437, endPoint y: 455, distance: 29.0
click at [437, 455] on textarea at bounding box center [502, 245] width 226 height 504
paste textarea
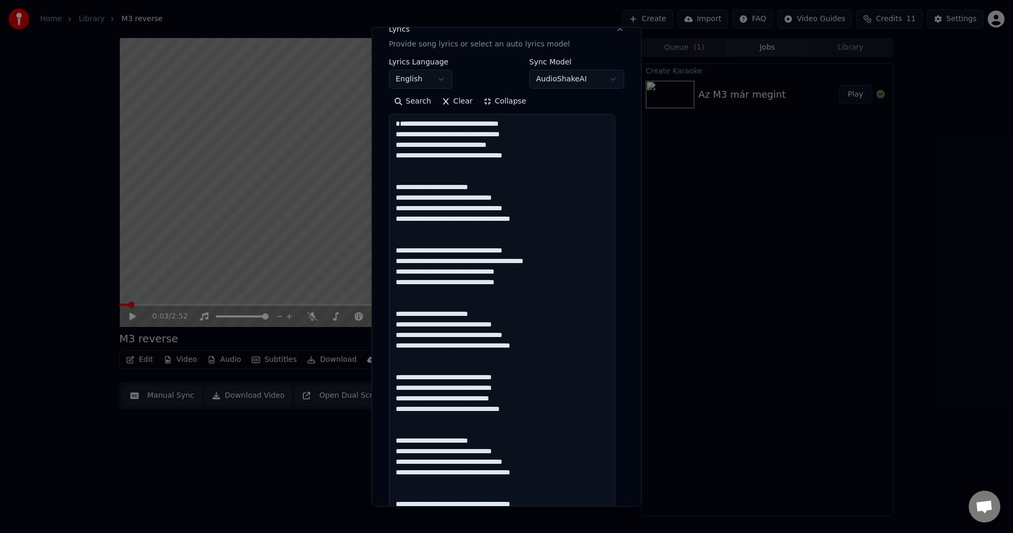
scroll to position [0, 0]
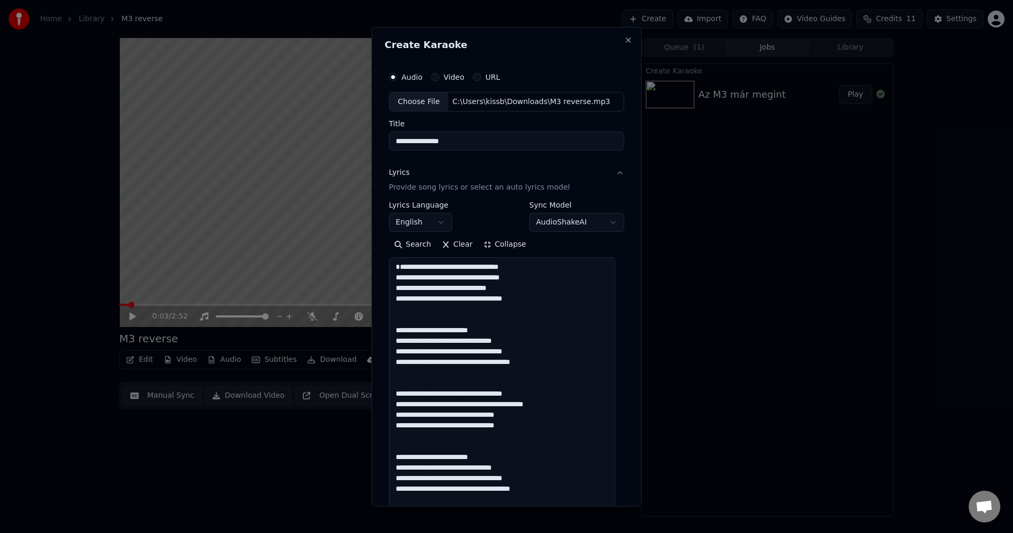
type textarea "**********"
click at [497, 248] on button "Collapse" at bounding box center [505, 244] width 54 height 17
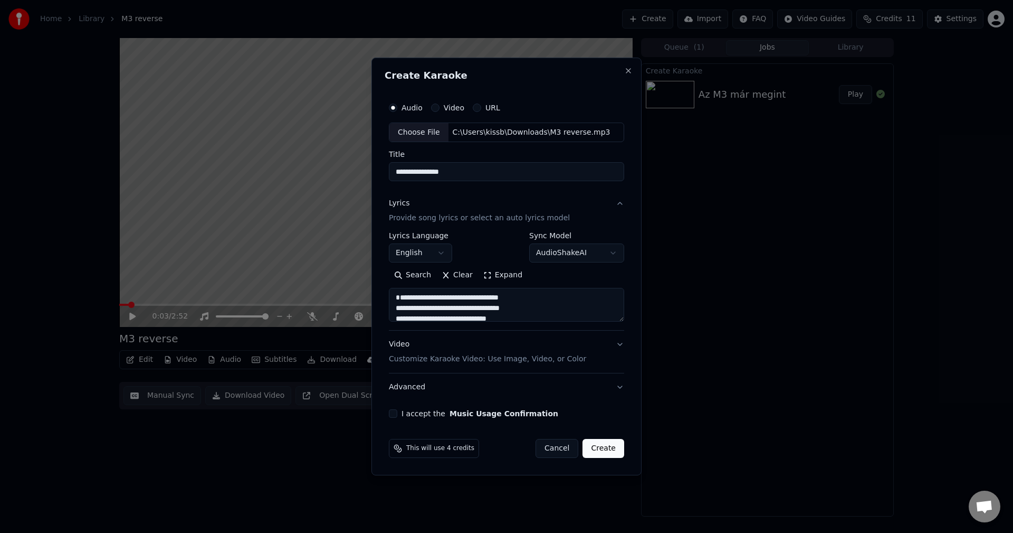
click at [441, 364] on p "Customize Karaoke Video: Use Image, Video, or Color" at bounding box center [487, 359] width 197 height 11
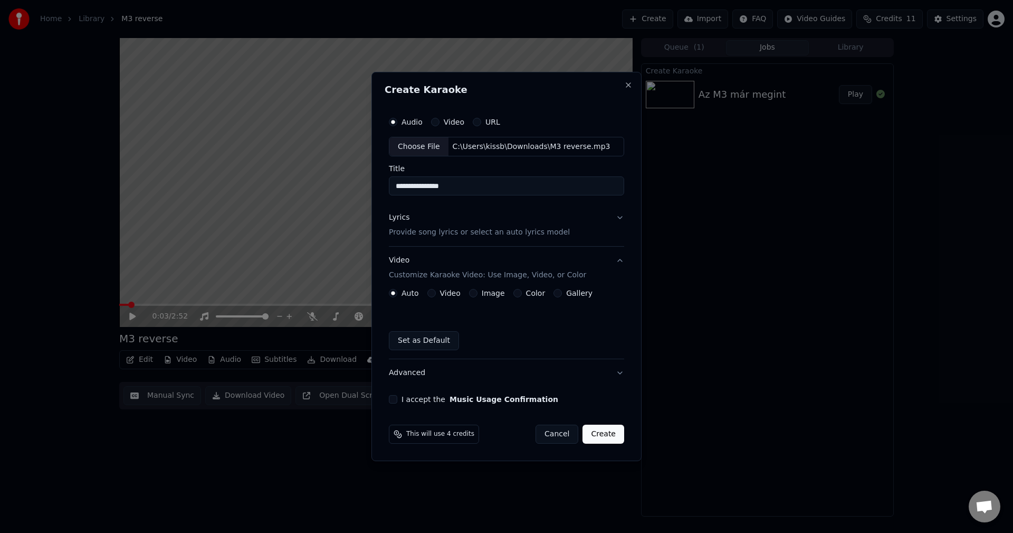
click at [476, 294] on div "Image" at bounding box center [487, 293] width 36 height 8
click at [475, 292] on button "Image" at bounding box center [473, 293] width 8 height 8
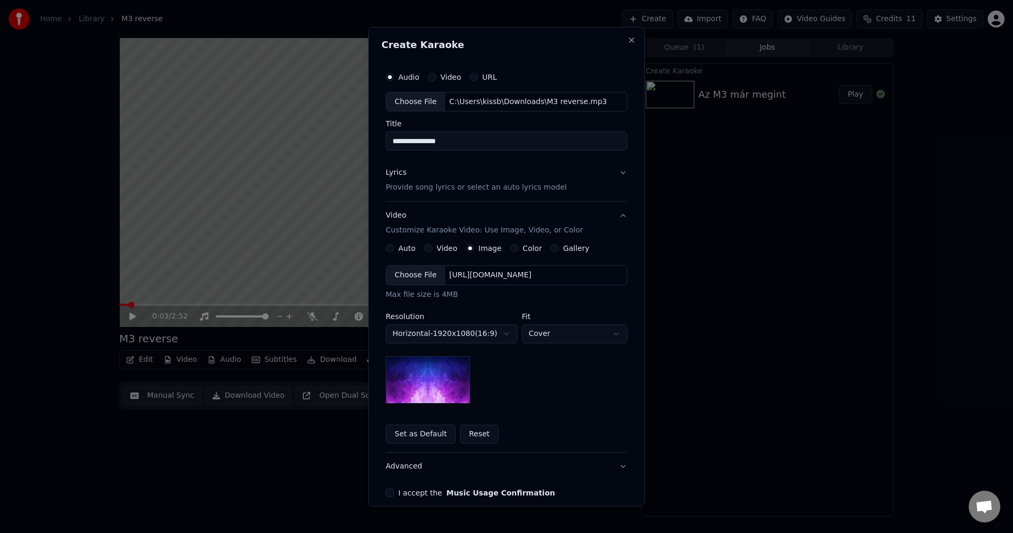
click at [412, 278] on div "Choose File" at bounding box center [415, 274] width 59 height 19
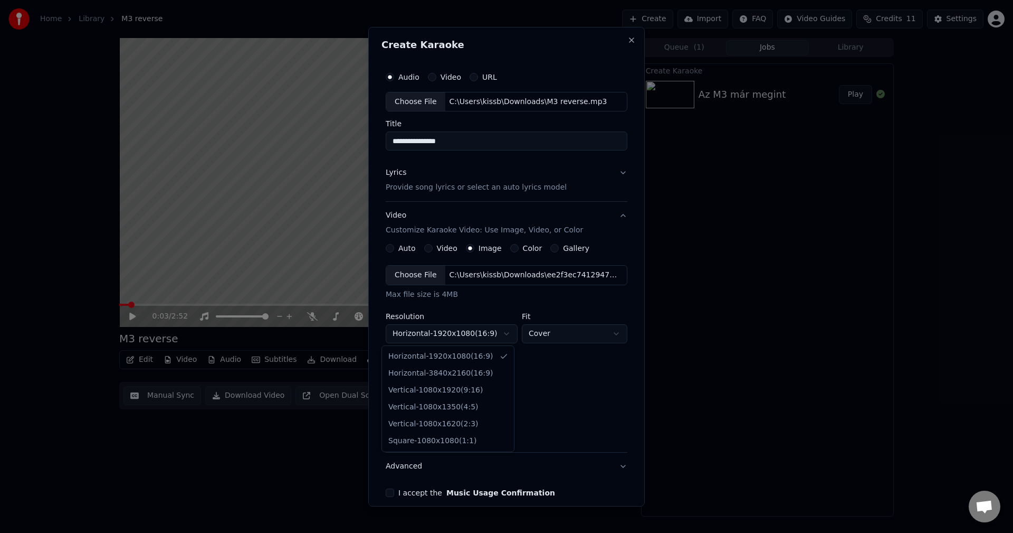
click at [465, 331] on body "**********" at bounding box center [506, 266] width 1013 height 533
select select "*********"
click at [388, 492] on button "I accept the Music Usage Confirmation" at bounding box center [390, 492] width 8 height 8
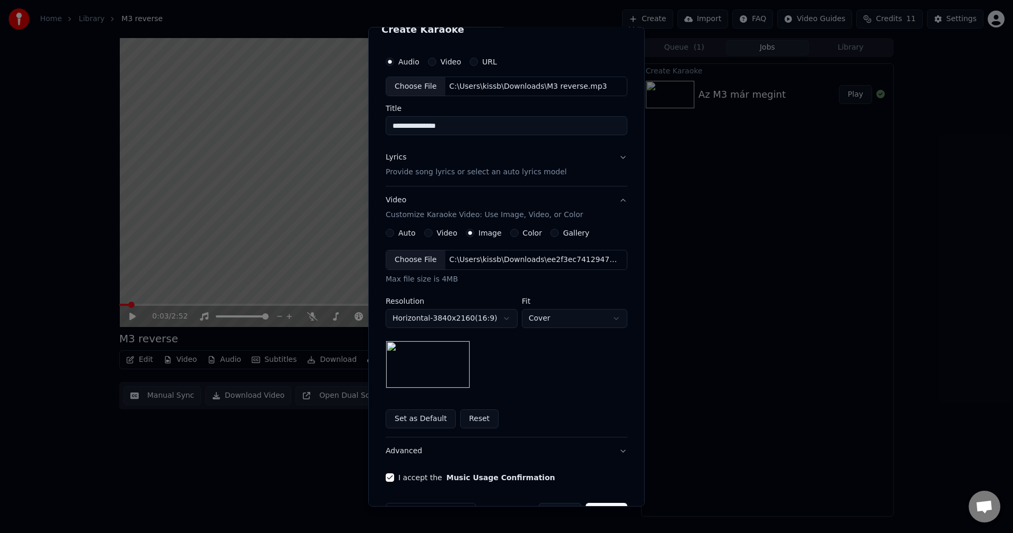
scroll to position [48, 0]
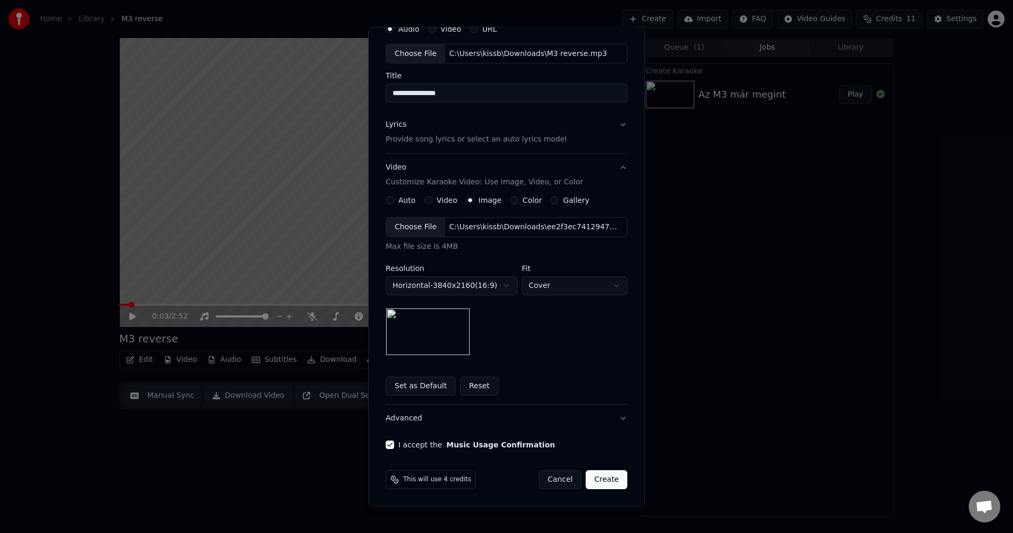
click at [602, 477] on button "Create" at bounding box center [607, 479] width 42 height 19
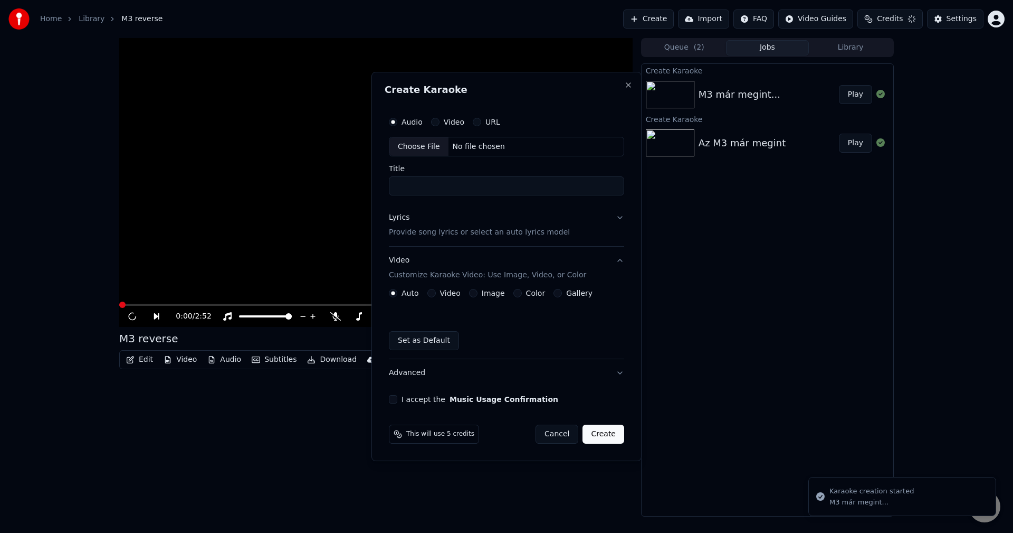
scroll to position [0, 0]
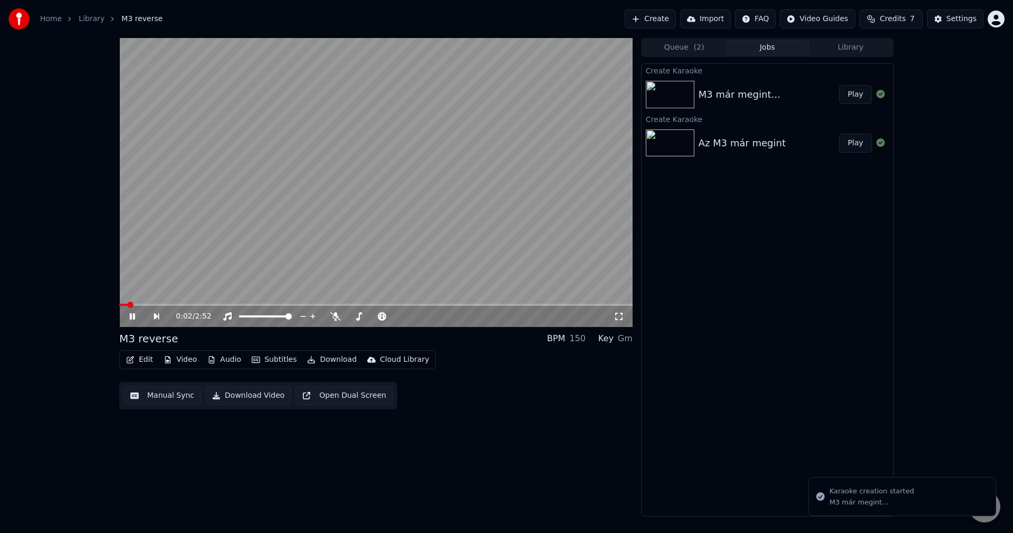
click at [135, 313] on icon at bounding box center [140, 316] width 24 height 8
click at [880, 144] on icon at bounding box center [881, 142] width 8 height 8
click at [695, 47] on span "( 2 )" at bounding box center [699, 47] width 11 height 11
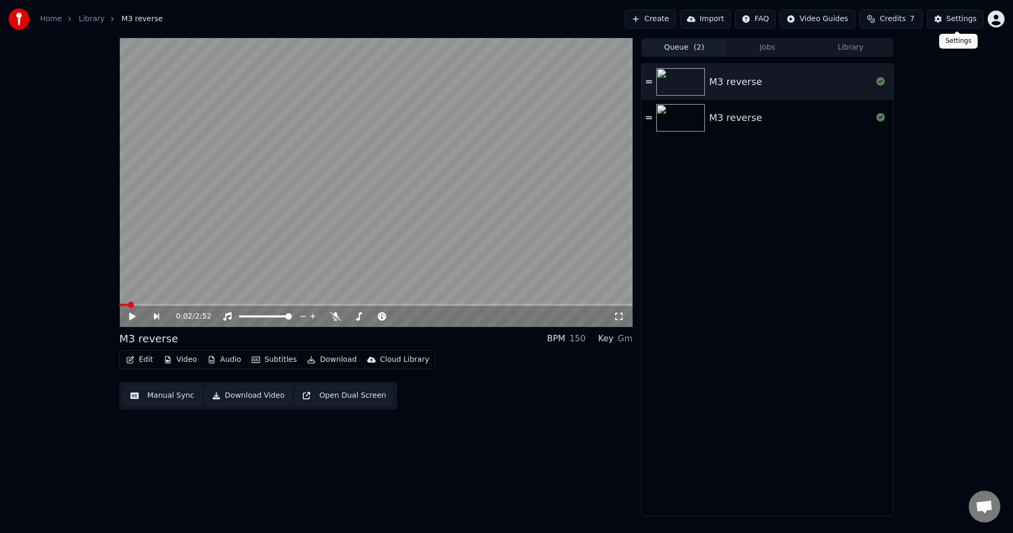
click at [942, 16] on button "Settings" at bounding box center [955, 18] width 56 height 19
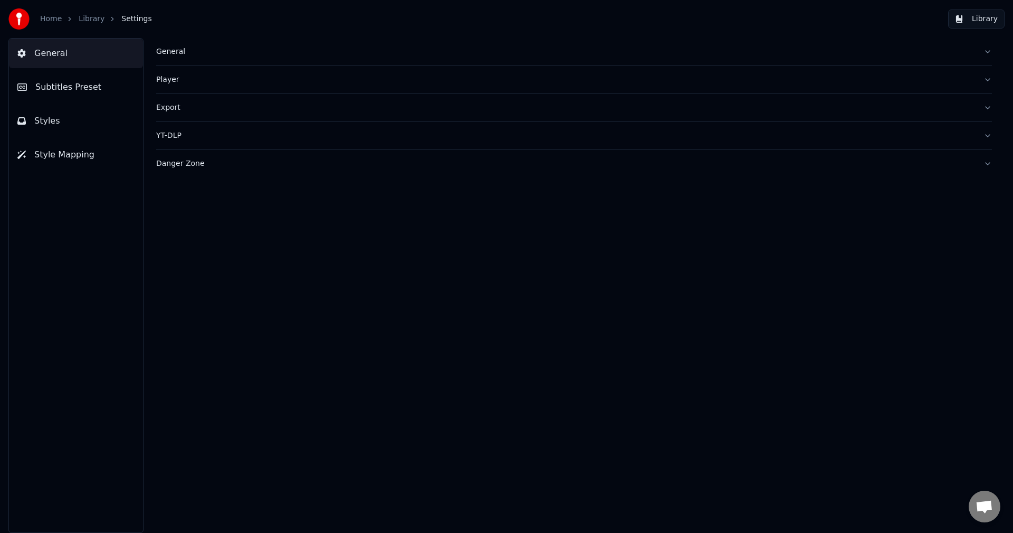
click at [98, 92] on button "Subtitles Preset" at bounding box center [76, 87] width 134 height 30
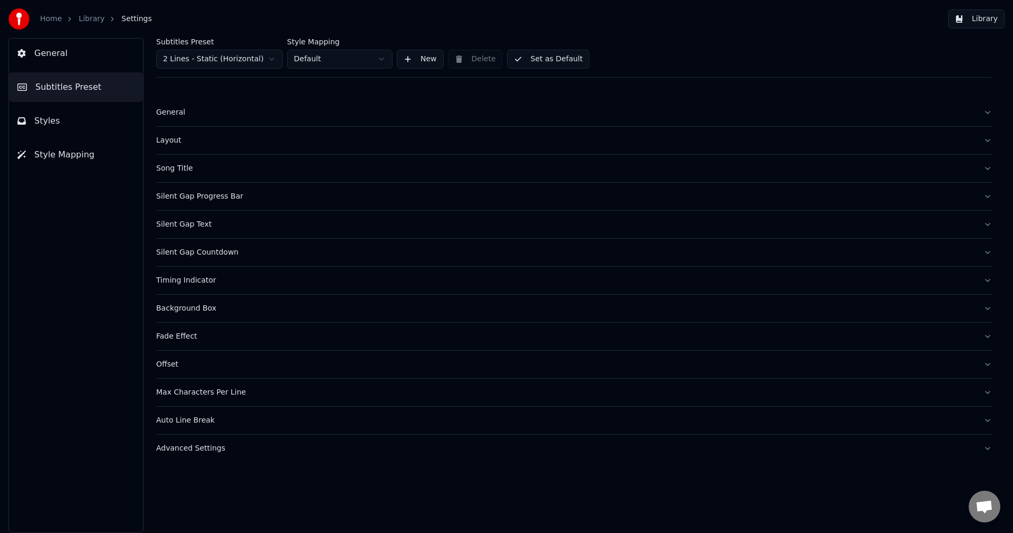
click at [86, 56] on button "General" at bounding box center [76, 54] width 134 height 30
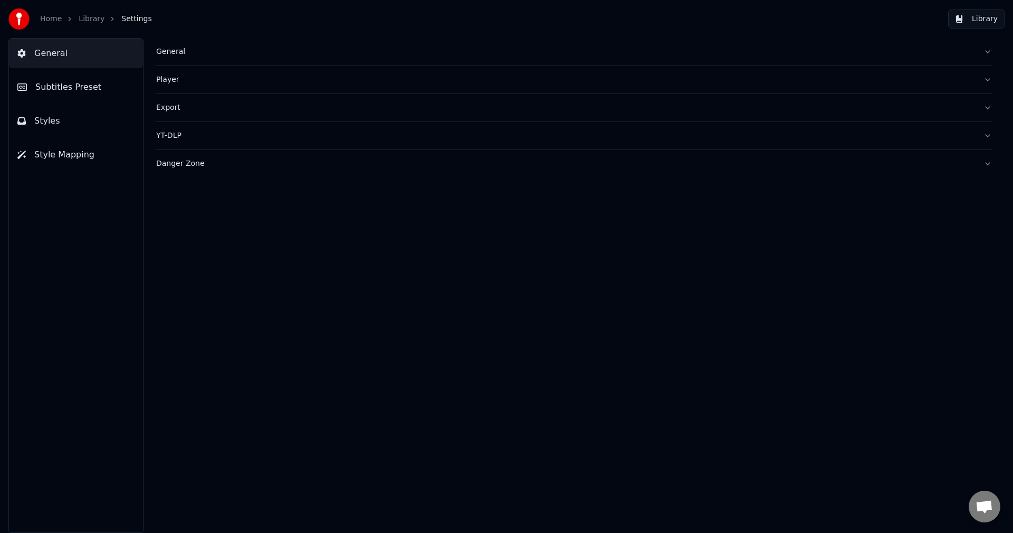
drag, startPoint x: 192, startPoint y: 174, endPoint x: 231, endPoint y: 190, distance: 41.7
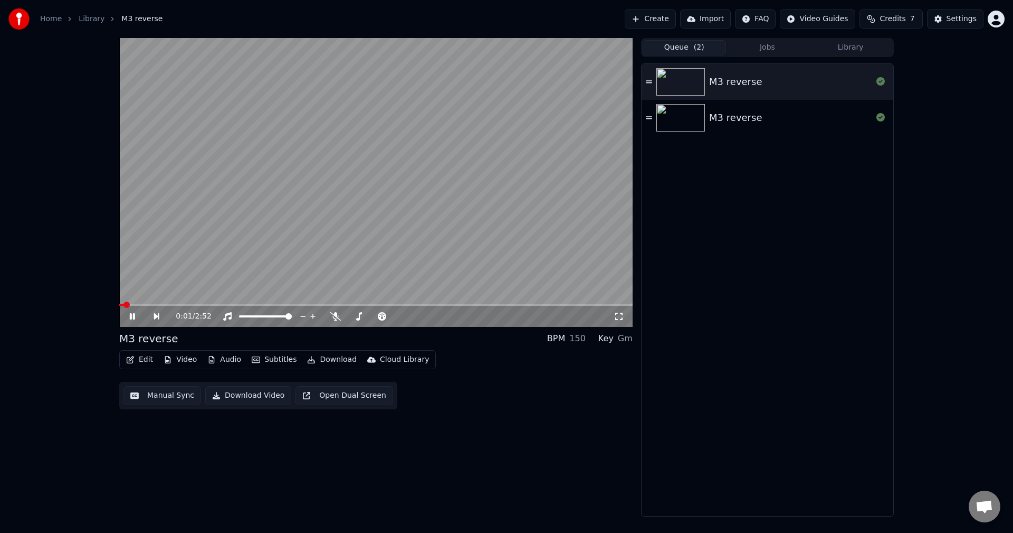
click at [130, 319] on icon at bounding box center [140, 316] width 24 height 8
drag, startPoint x: 185, startPoint y: 335, endPoint x: 115, endPoint y: 338, distance: 70.2
click at [115, 338] on div "0:01 / 2:52 M3 reverse BPM 150 Key Gm Edit Video Audio Subtitles Download Cloud…" at bounding box center [507, 277] width 792 height 478
click at [148, 358] on button "Edit" at bounding box center [139, 359] width 35 height 15
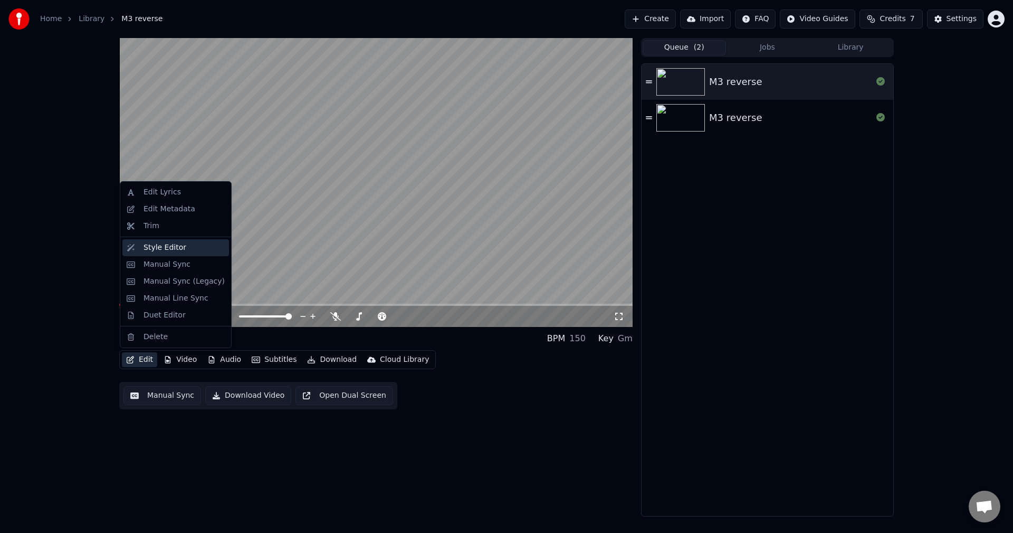
click at [173, 249] on div "Style Editor" at bounding box center [165, 247] width 43 height 11
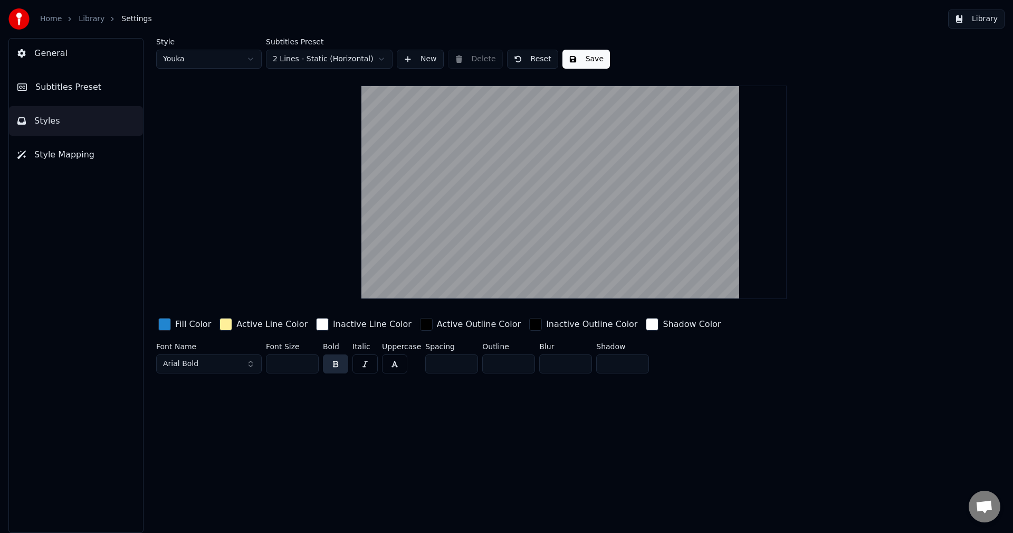
click at [62, 93] on button "Subtitles Preset" at bounding box center [76, 87] width 134 height 30
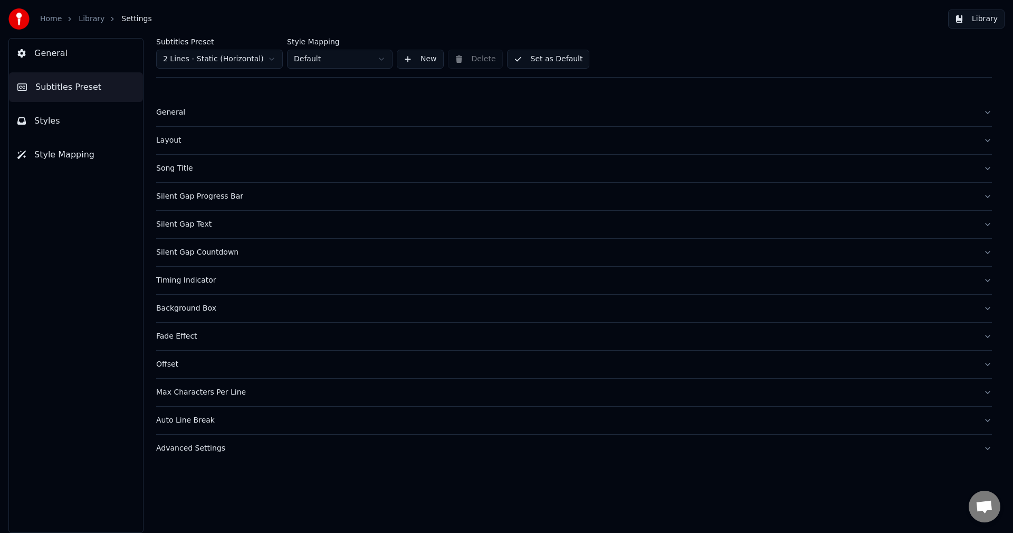
click at [65, 60] on button "General" at bounding box center [76, 54] width 134 height 30
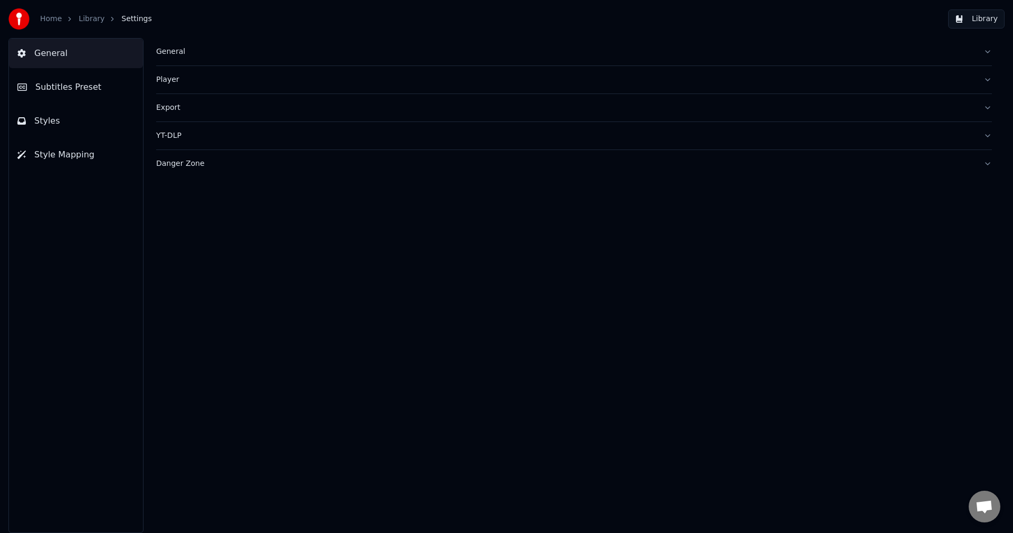
drag, startPoint x: 169, startPoint y: 137, endPoint x: 194, endPoint y: 159, distance: 33.2
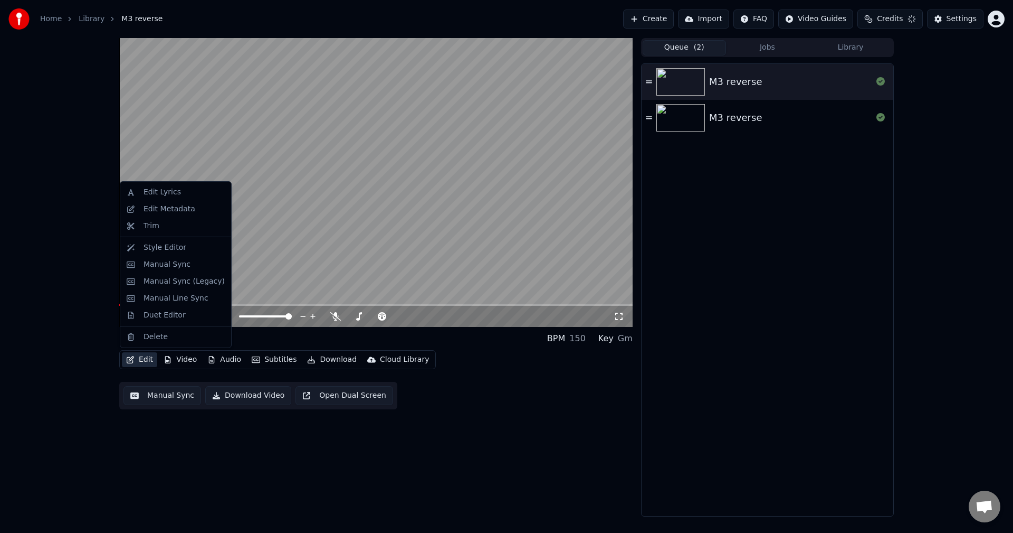
click at [140, 360] on button "Edit" at bounding box center [139, 359] width 35 height 15
click at [164, 192] on div "Edit Lyrics" at bounding box center [162, 192] width 37 height 11
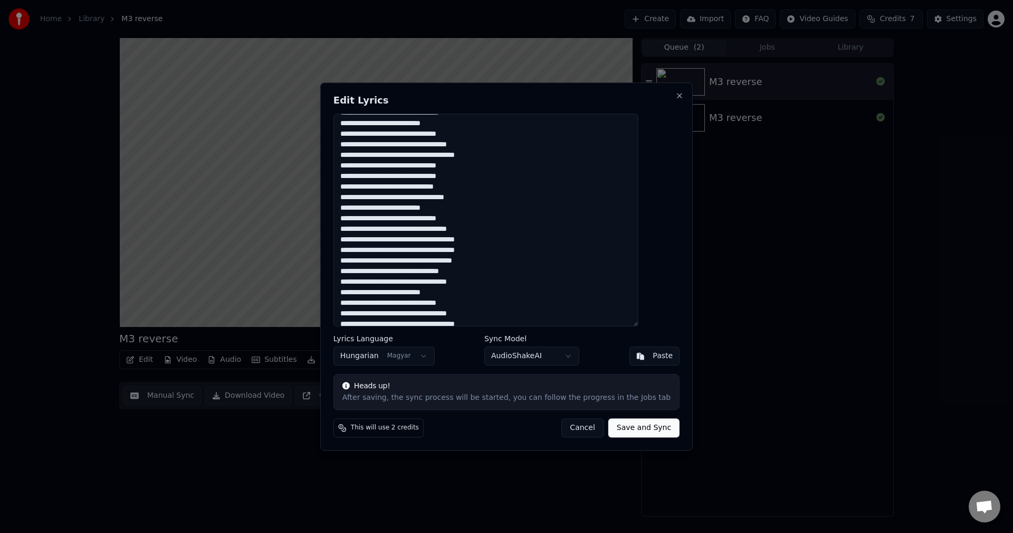
scroll to position [144, 0]
drag, startPoint x: 402, startPoint y: 287, endPoint x: 372, endPoint y: 284, distance: 29.7
click at [372, 284] on textarea at bounding box center [486, 219] width 305 height 213
click at [514, 277] on textarea at bounding box center [486, 219] width 305 height 213
drag, startPoint x: 373, startPoint y: 283, endPoint x: 403, endPoint y: 286, distance: 30.2
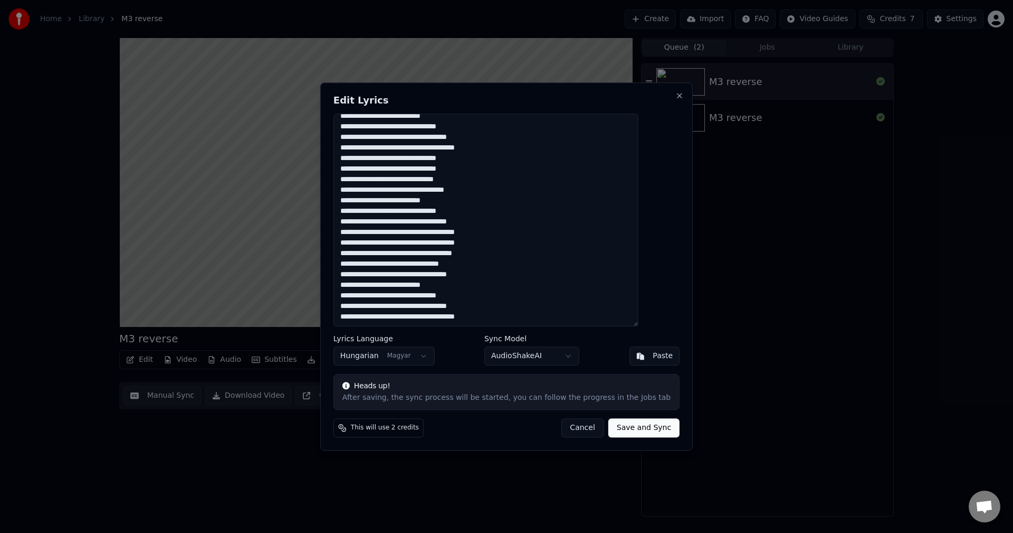
click at [403, 286] on textarea at bounding box center [486, 219] width 305 height 213
drag, startPoint x: 372, startPoint y: 199, endPoint x: 402, endPoint y: 199, distance: 30.6
click at [402, 199] on textarea at bounding box center [486, 219] width 305 height 213
drag, startPoint x: 374, startPoint y: 202, endPoint x: 403, endPoint y: 204, distance: 28.5
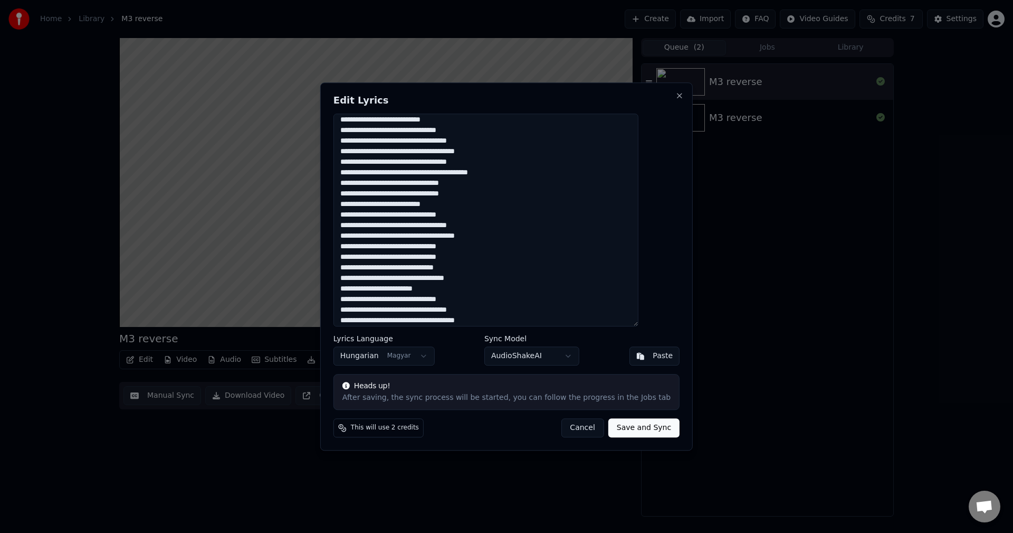
click at [403, 204] on textarea at bounding box center [486, 219] width 305 height 213
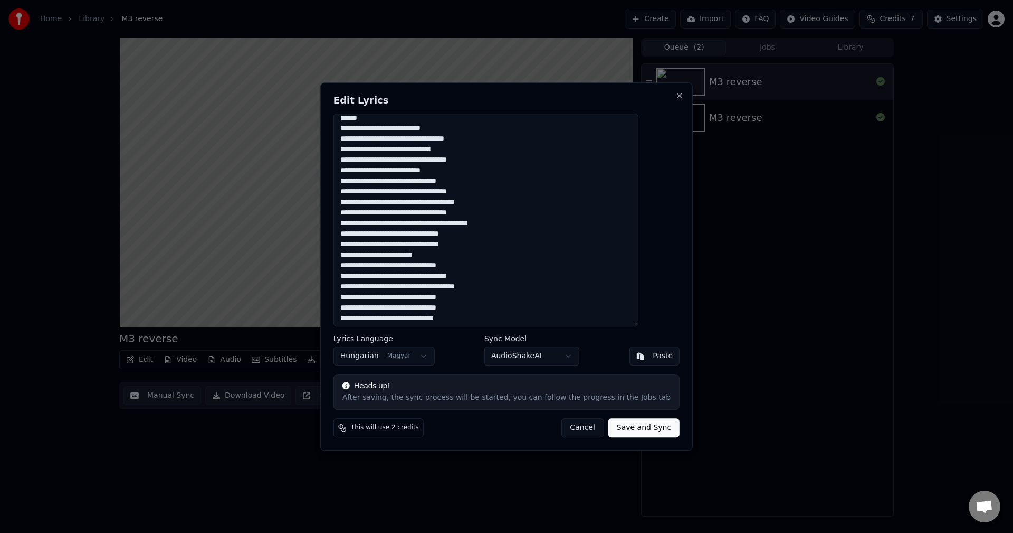
scroll to position [0, 0]
drag, startPoint x: 374, startPoint y: 174, endPoint x: 403, endPoint y: 176, distance: 29.1
click at [403, 176] on textarea at bounding box center [486, 219] width 305 height 213
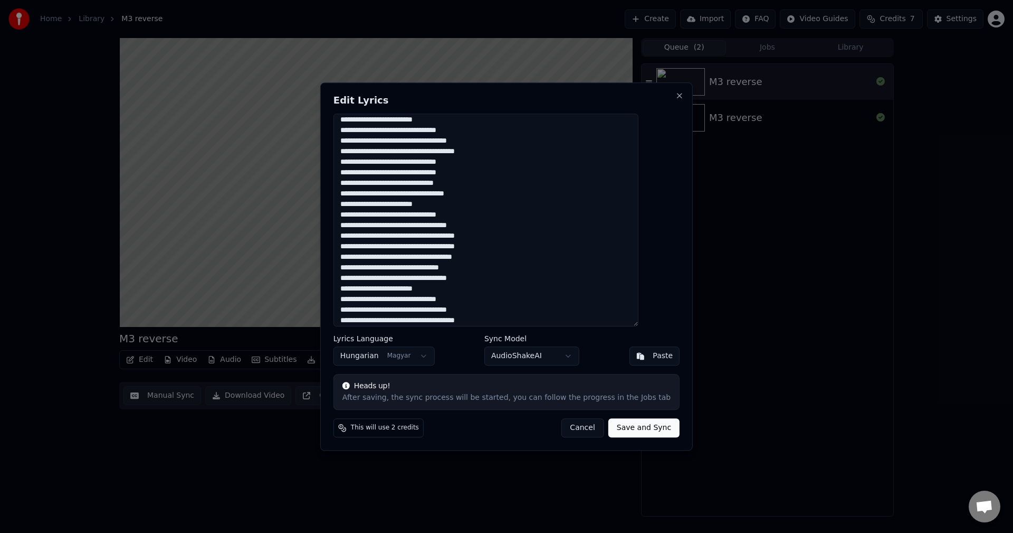
scroll to position [144, 0]
type textarea "**********"
click at [624, 431] on button "Save and Sync" at bounding box center [644, 427] width 71 height 19
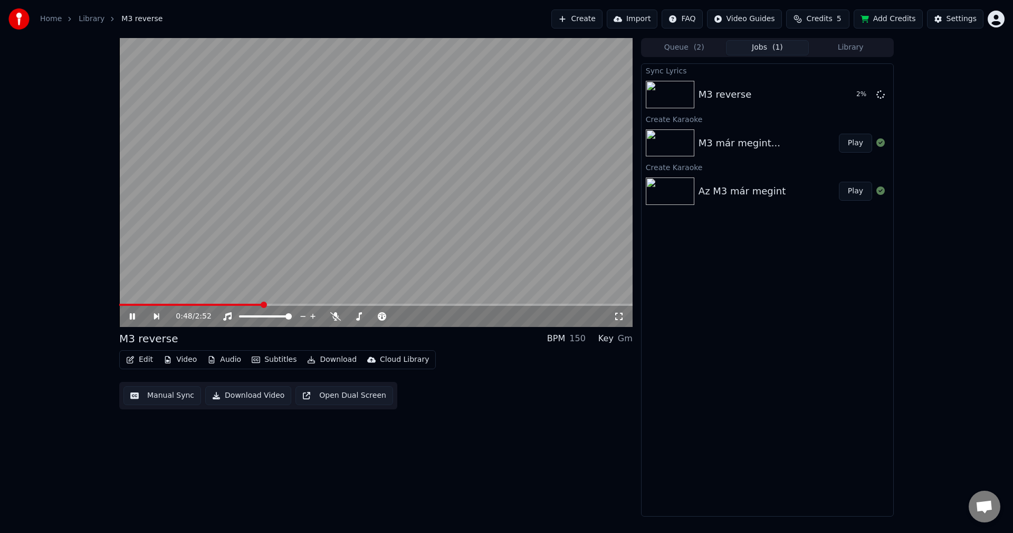
click at [134, 319] on icon at bounding box center [132, 316] width 5 height 6
click at [273, 360] on button "Subtitles" at bounding box center [274, 359] width 53 height 15
click at [413, 438] on div "0:51 / 2:52 M3 reverse BPM 150 Key Gm Edit Video Audio Subtitles Download Cloud…" at bounding box center [376, 277] width 514 height 478
click at [166, 397] on button "Manual Sync" at bounding box center [162, 395] width 78 height 19
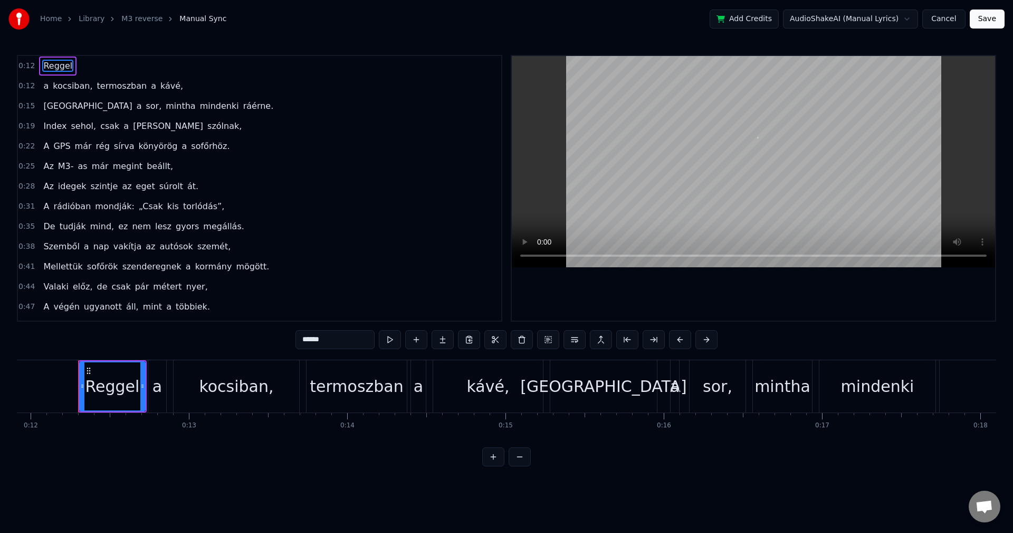
scroll to position [0, 1895]
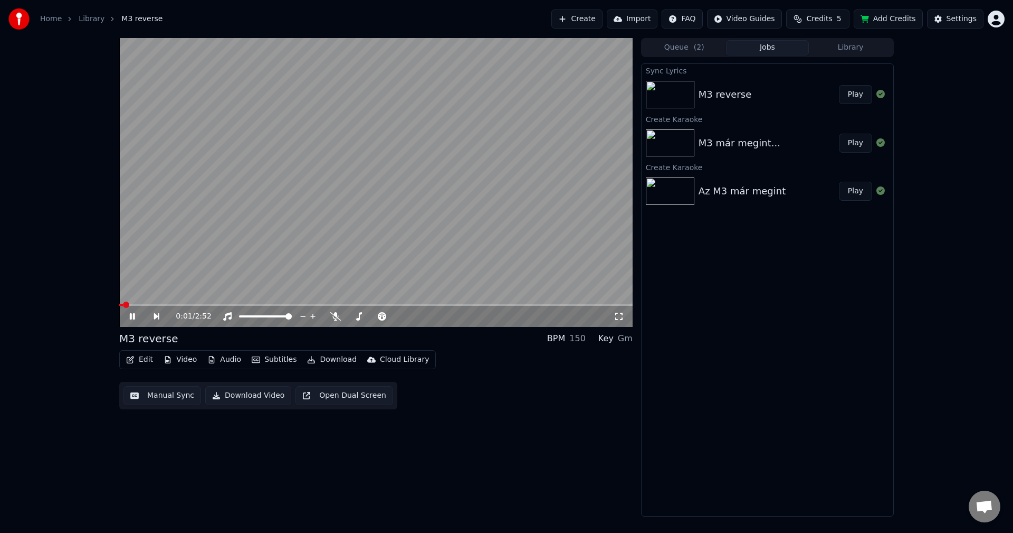
click at [134, 320] on icon at bounding box center [140, 316] width 24 height 8
click at [579, 11] on button "Create" at bounding box center [577, 18] width 51 height 19
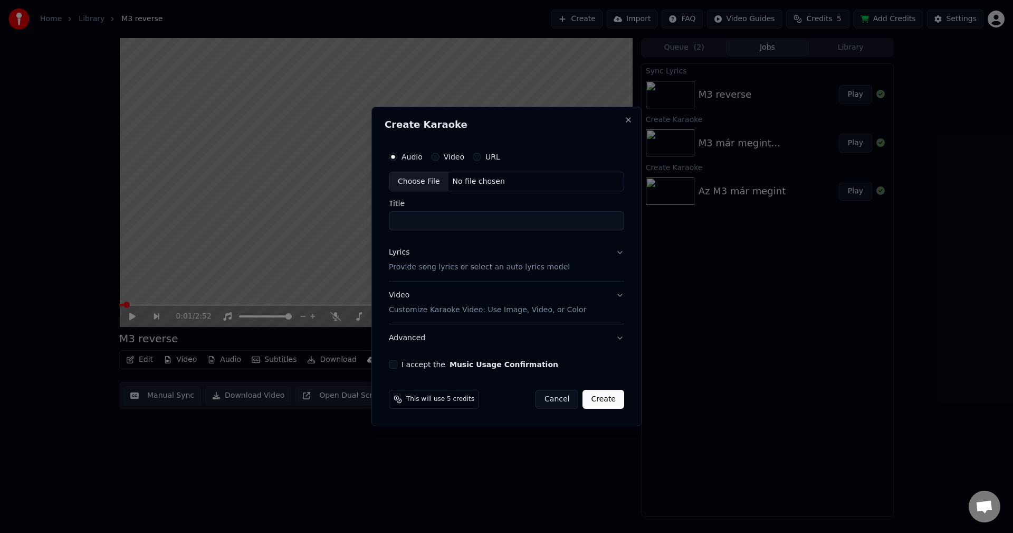
click at [407, 180] on div "Choose File" at bounding box center [418, 181] width 59 height 19
type input "**********"
click at [424, 269] on p "Provide song lyrics or select an auto lyrics model" at bounding box center [477, 267] width 181 height 11
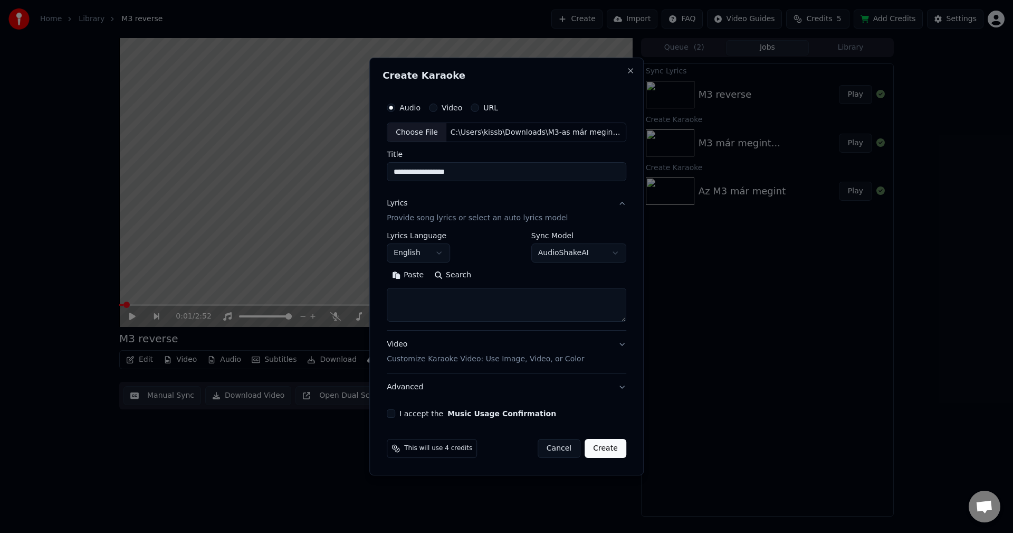
click at [468, 296] on textarea at bounding box center [507, 305] width 240 height 34
paste textarea "**********"
drag, startPoint x: 437, startPoint y: 303, endPoint x: 415, endPoint y: 302, distance: 21.7
click at [415, 302] on textarea at bounding box center [504, 305] width 235 height 34
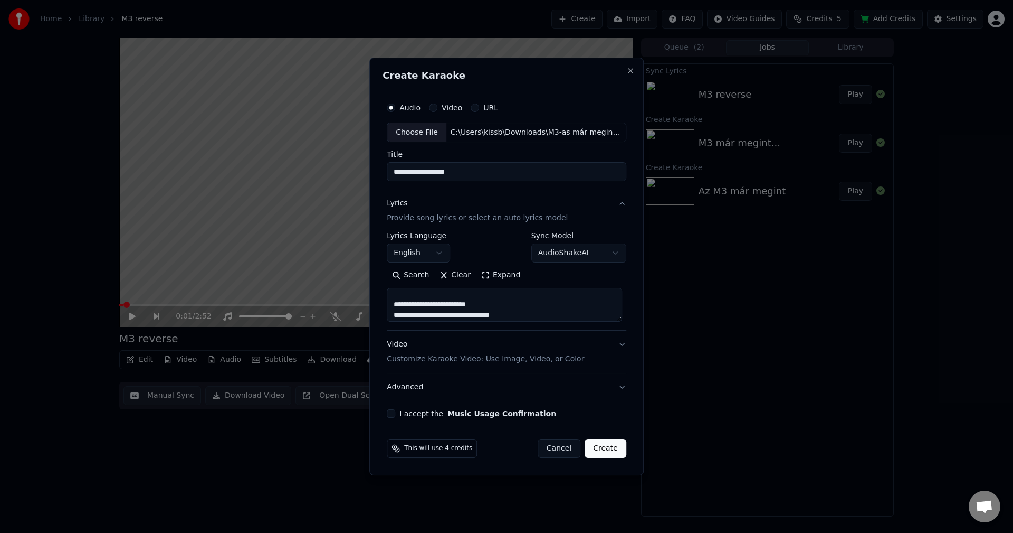
click at [489, 273] on button "Expand" at bounding box center [501, 275] width 50 height 17
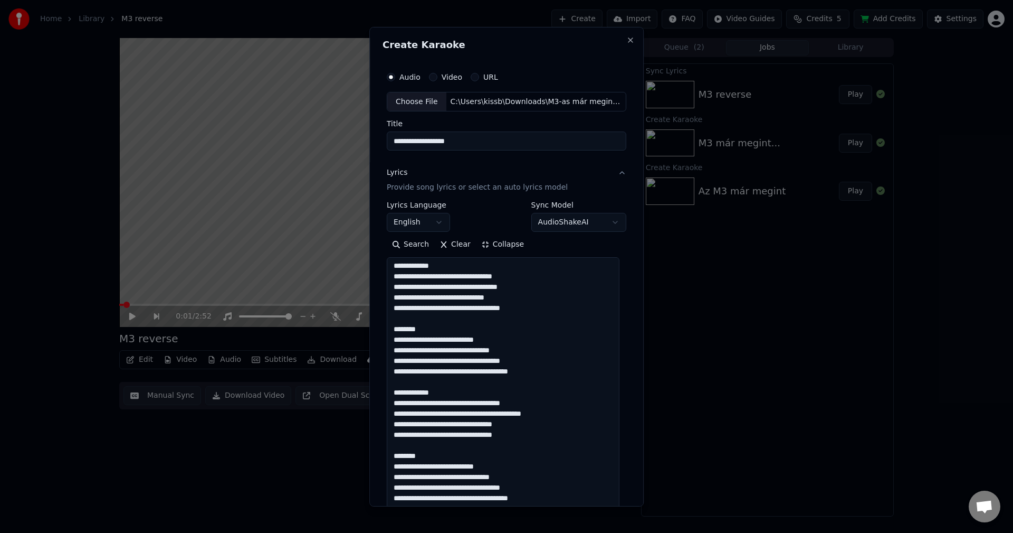
scroll to position [0, 0]
drag, startPoint x: 432, startPoint y: 264, endPoint x: 356, endPoint y: 260, distance: 76.6
click at [356, 260] on body "**********" at bounding box center [506, 266] width 1013 height 533
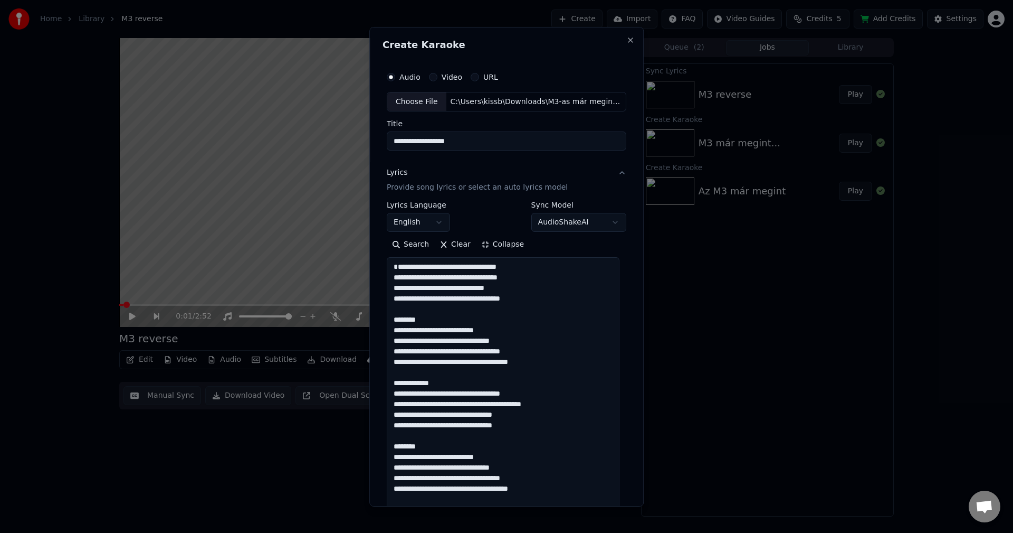
drag, startPoint x: 415, startPoint y: 331, endPoint x: 354, endPoint y: 327, distance: 61.4
click at [354, 327] on body "**********" at bounding box center [506, 266] width 1013 height 533
type textarea "**********"
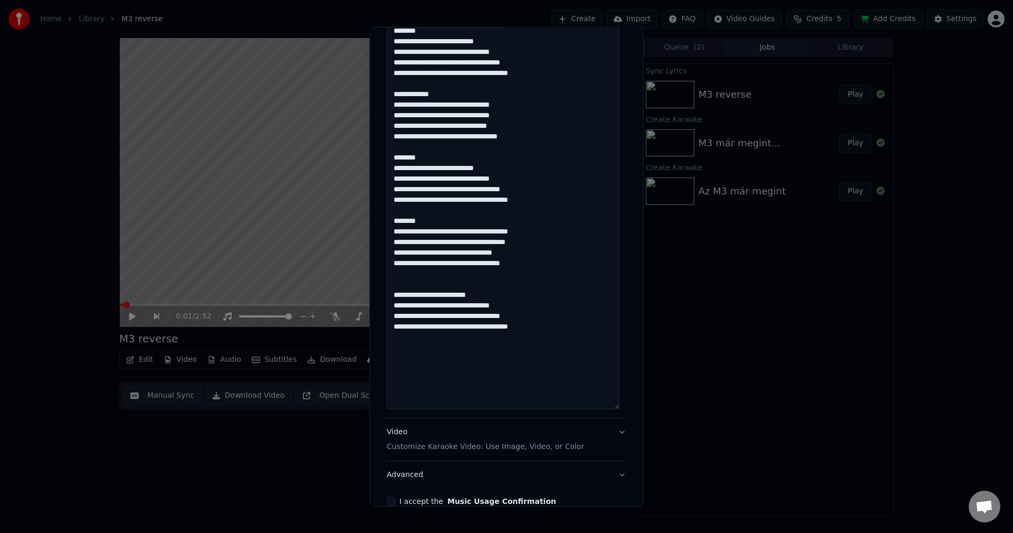
drag, startPoint x: 398, startPoint y: 277, endPoint x: 563, endPoint y: 413, distance: 214.0
click at [563, 413] on div "**********" at bounding box center [507, 133] width 240 height 568
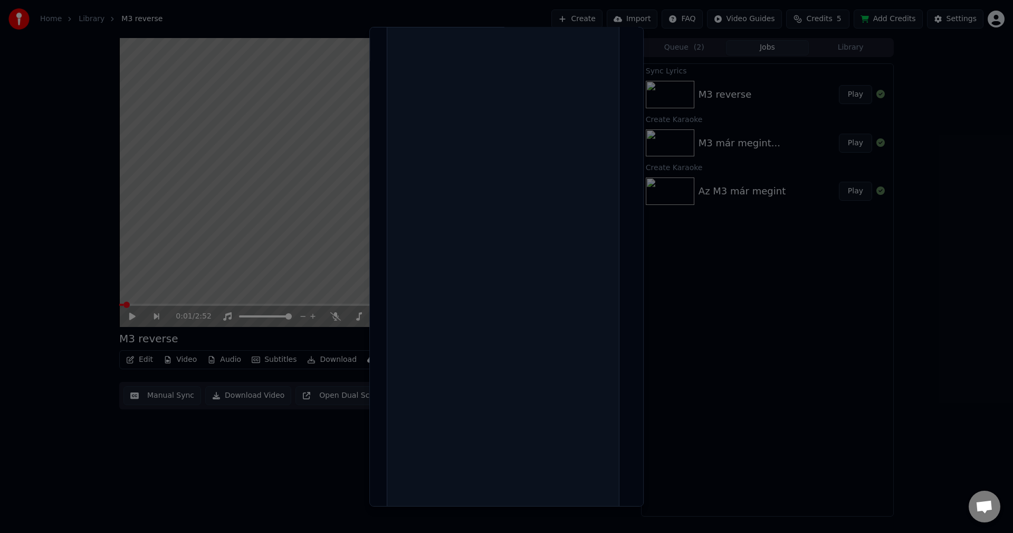
scroll to position [0, 0]
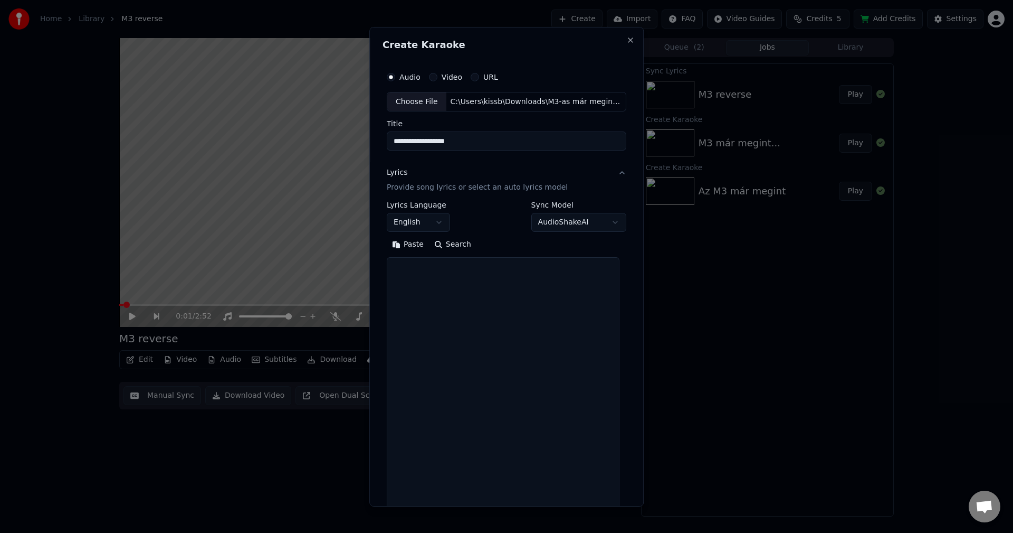
paste textarea "**********"
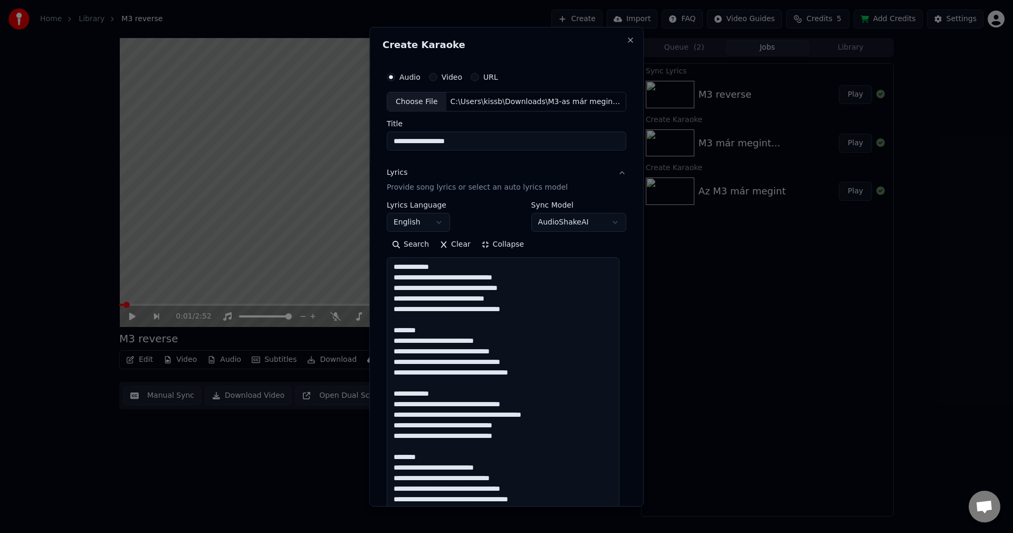
drag, startPoint x: 419, startPoint y: 266, endPoint x: 391, endPoint y: 265, distance: 27.4
click at [391, 265] on textarea at bounding box center [503, 509] width 233 height 504
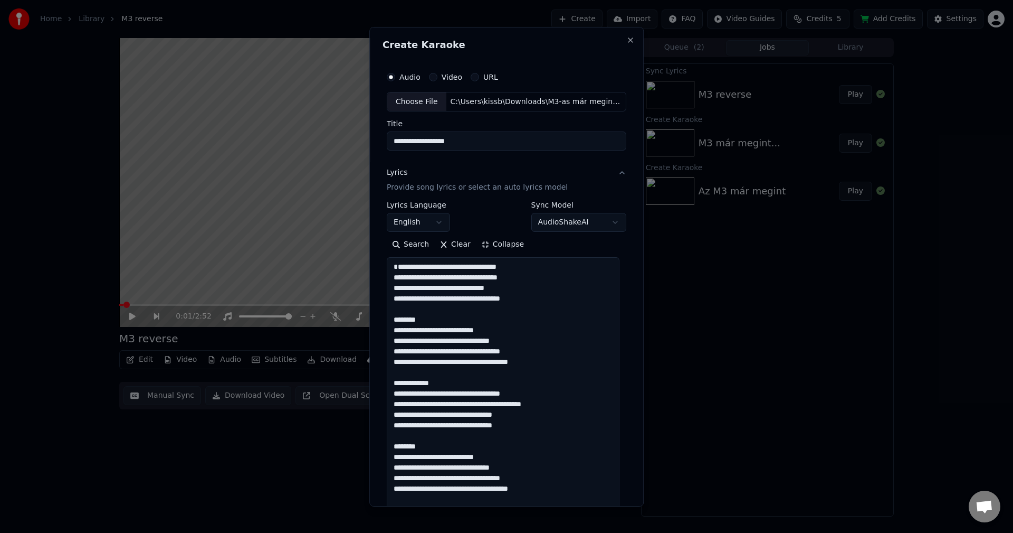
drag, startPoint x: 413, startPoint y: 328, endPoint x: 377, endPoint y: 326, distance: 36.0
click at [377, 326] on div "**********" at bounding box center [506, 265] width 274 height 479
drag, startPoint x: 434, startPoint y: 341, endPoint x: 412, endPoint y: 339, distance: 22.8
click at [412, 339] on textarea at bounding box center [503, 509] width 233 height 504
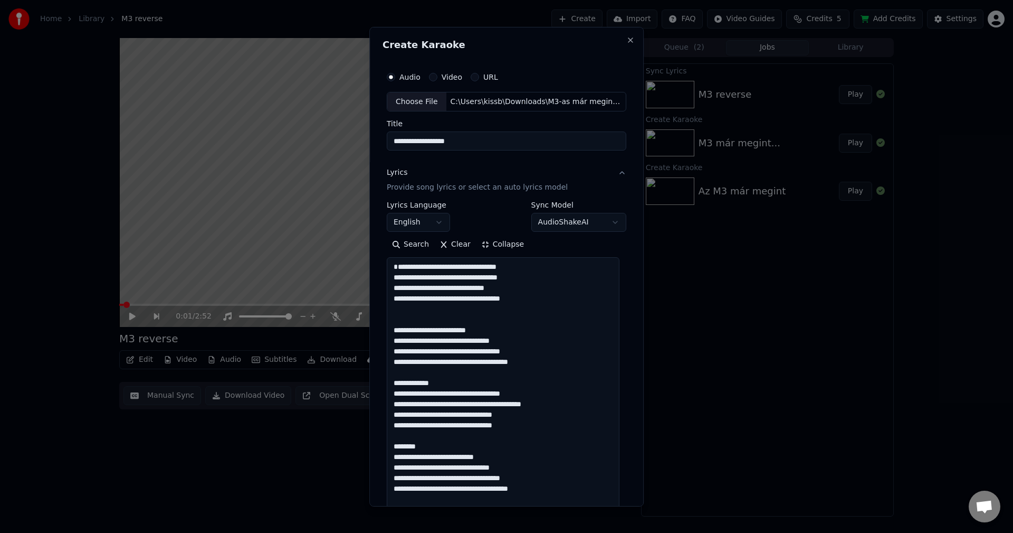
drag, startPoint x: 424, startPoint y: 393, endPoint x: 387, endPoint y: 394, distance: 36.4
click at [387, 394] on textarea at bounding box center [503, 509] width 233 height 504
drag, startPoint x: 415, startPoint y: 455, endPoint x: 389, endPoint y: 457, distance: 26.4
click at [389, 457] on textarea at bounding box center [503, 509] width 233 height 504
drag, startPoint x: 404, startPoint y: 464, endPoint x: 434, endPoint y: 465, distance: 29.6
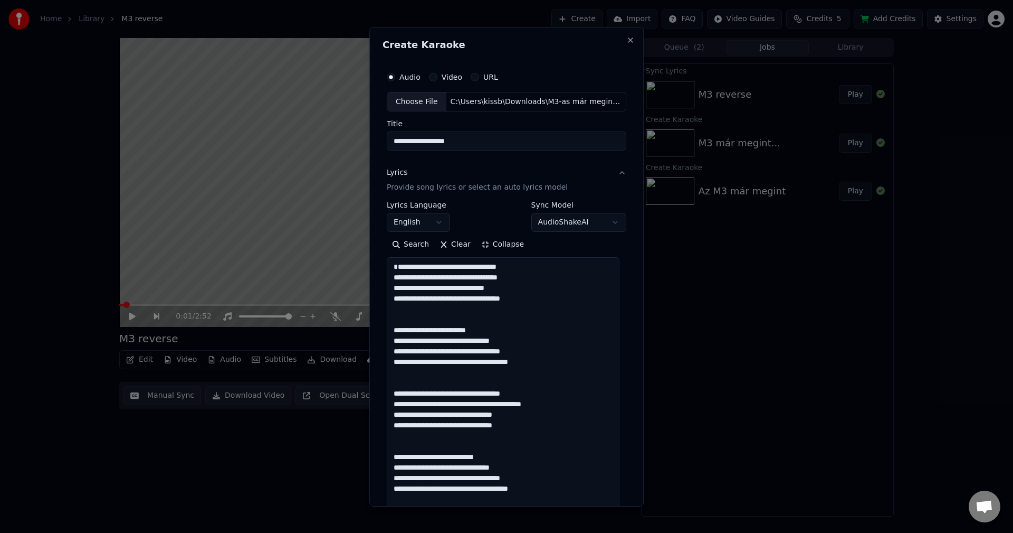
click at [434, 465] on textarea at bounding box center [503, 509] width 233 height 504
paste textarea
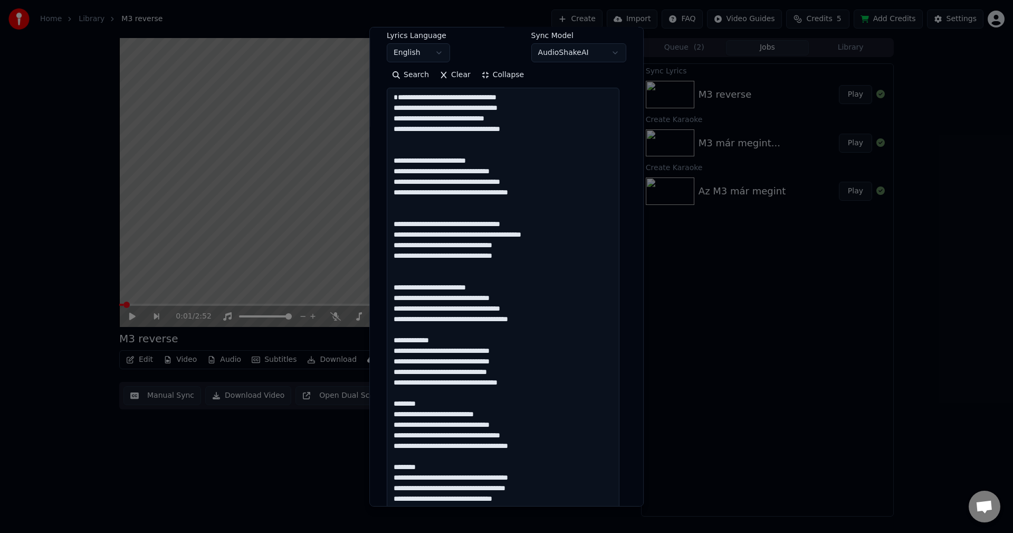
scroll to position [176, 0]
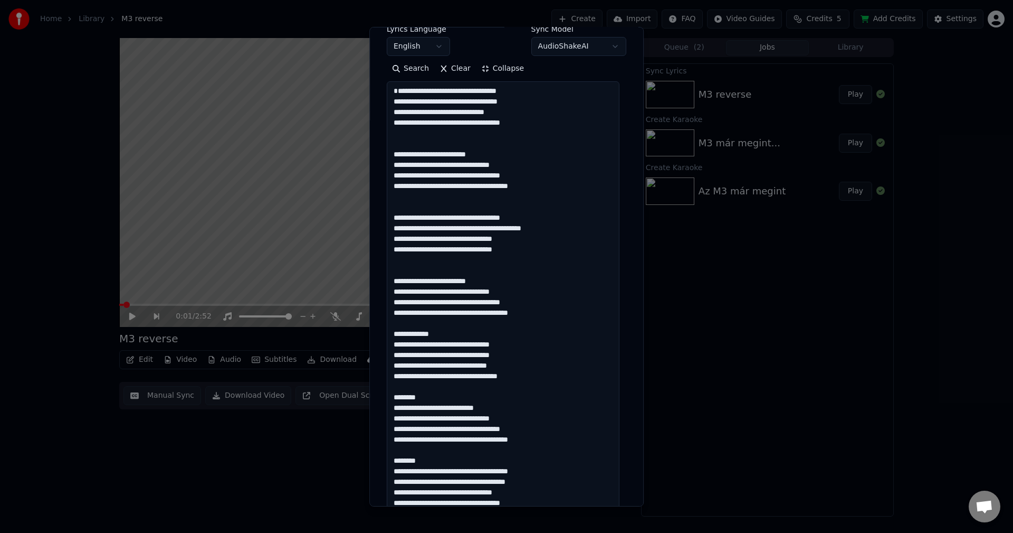
drag, startPoint x: 439, startPoint y: 343, endPoint x: 389, endPoint y: 340, distance: 49.7
click at [389, 340] on textarea at bounding box center [503, 333] width 233 height 504
drag, startPoint x: 413, startPoint y: 406, endPoint x: 387, endPoint y: 404, distance: 25.9
click at [387, 404] on textarea at bounding box center [503, 333] width 233 height 504
drag, startPoint x: 404, startPoint y: 415, endPoint x: 434, endPoint y: 416, distance: 30.1
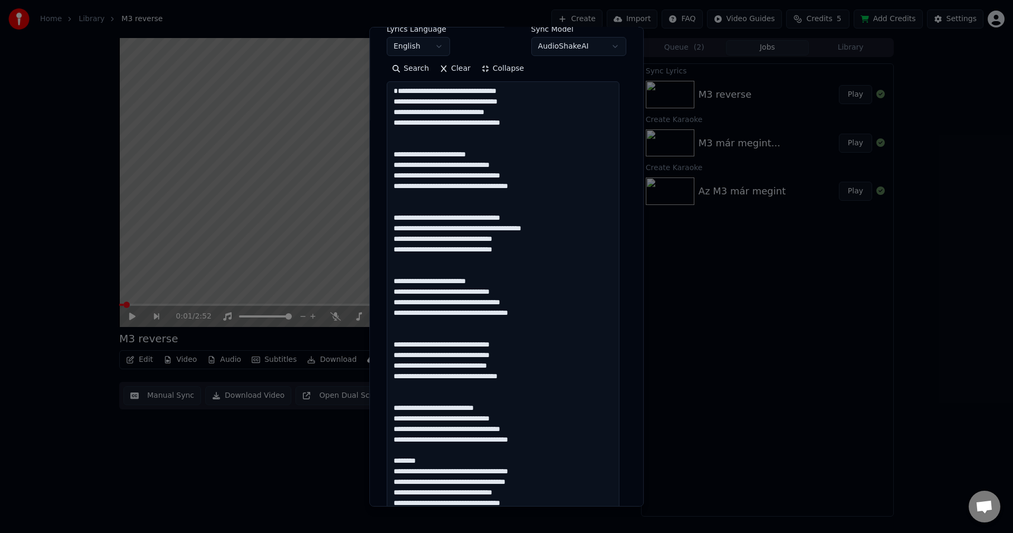
click at [434, 416] on textarea at bounding box center [503, 333] width 233 height 504
paste textarea
drag, startPoint x: 415, startPoint y: 470, endPoint x: 382, endPoint y: 467, distance: 32.9
click at [383, 467] on div "**********" at bounding box center [507, 286] width 248 height 800
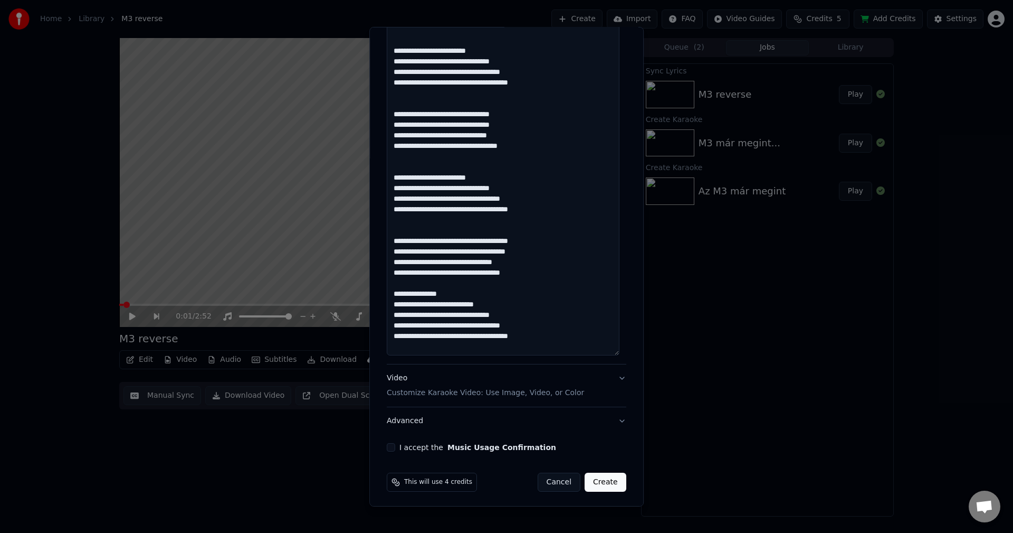
scroll to position [408, 0]
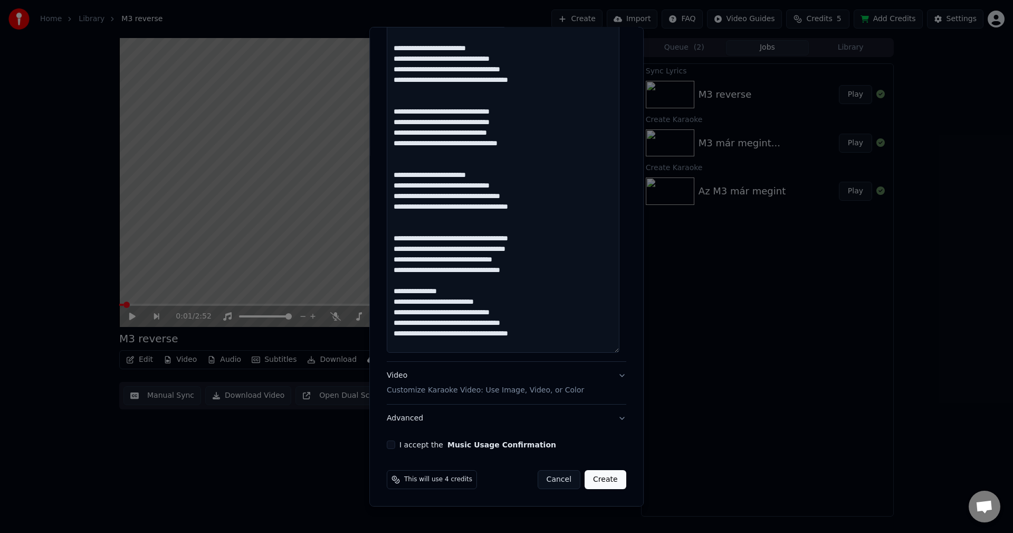
drag, startPoint x: 443, startPoint y: 301, endPoint x: 382, endPoint y: 301, distance: 61.7
click at [383, 301] on div "**********" at bounding box center [507, 53] width 248 height 800
drag, startPoint x: 416, startPoint y: 311, endPoint x: 434, endPoint y: 311, distance: 18.5
click at [434, 311] on textarea at bounding box center [503, 101] width 233 height 504
paste textarea
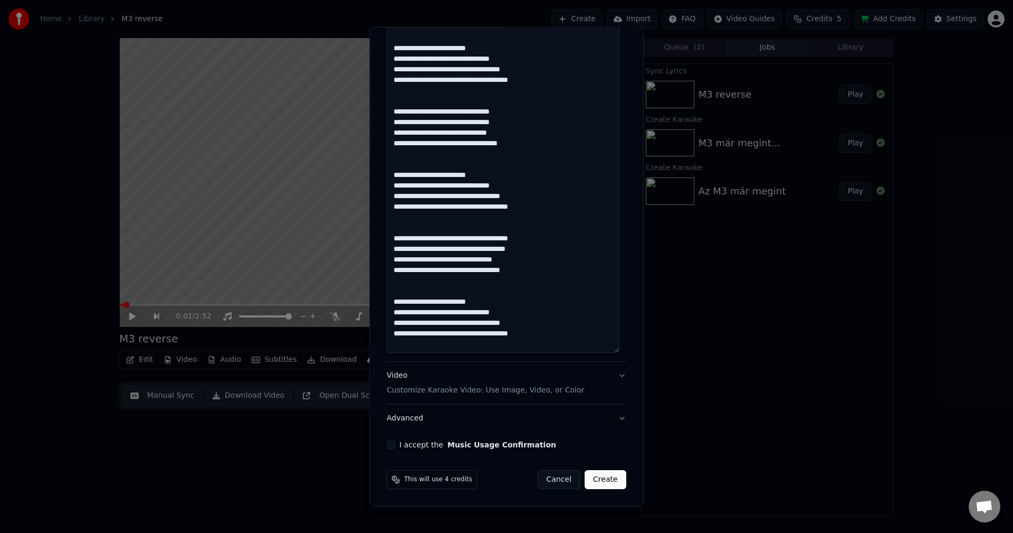
type textarea "**********"
click at [430, 387] on p "Customize Karaoke Video: Use Image, Video, or Color" at bounding box center [485, 390] width 197 height 11
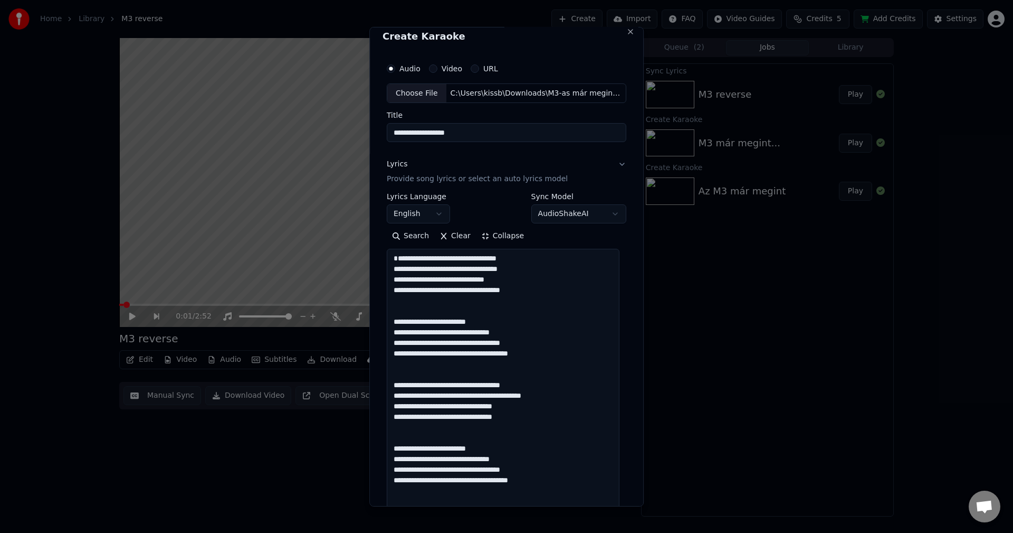
scroll to position [0, 0]
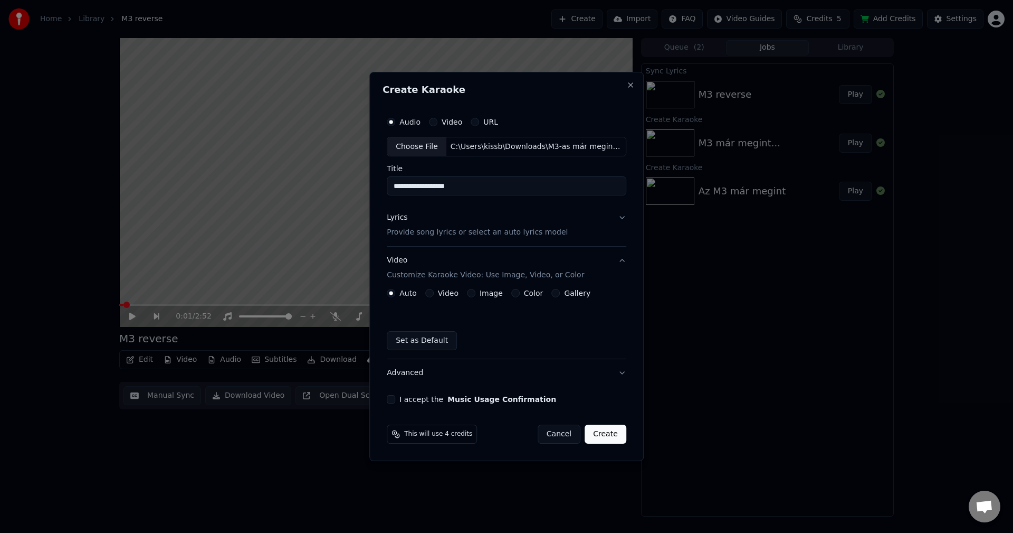
click at [484, 295] on label "Image" at bounding box center [491, 292] width 23 height 7
click at [476, 295] on button "Image" at bounding box center [471, 293] width 8 height 8
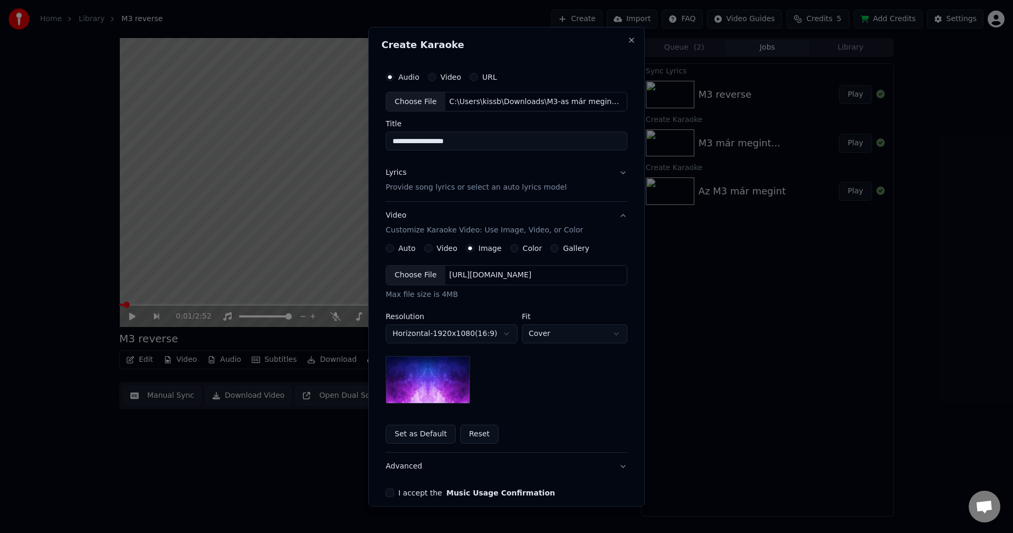
click at [408, 279] on div "Choose File" at bounding box center [415, 274] width 59 height 19
click at [439, 333] on body "**********" at bounding box center [506, 266] width 1013 height 533
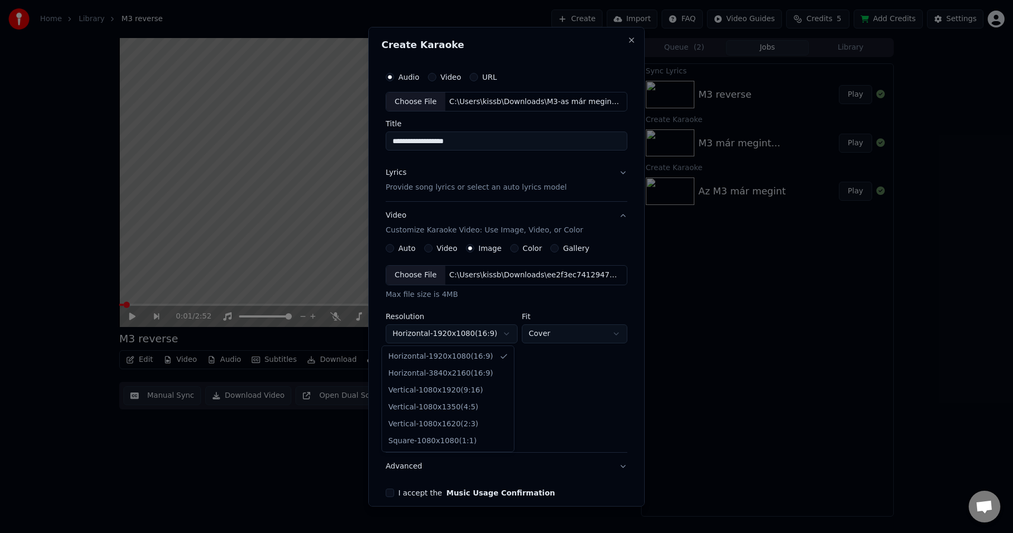
select select "*********"
click at [388, 490] on button "I accept the Music Usage Confirmation" at bounding box center [390, 492] width 8 height 8
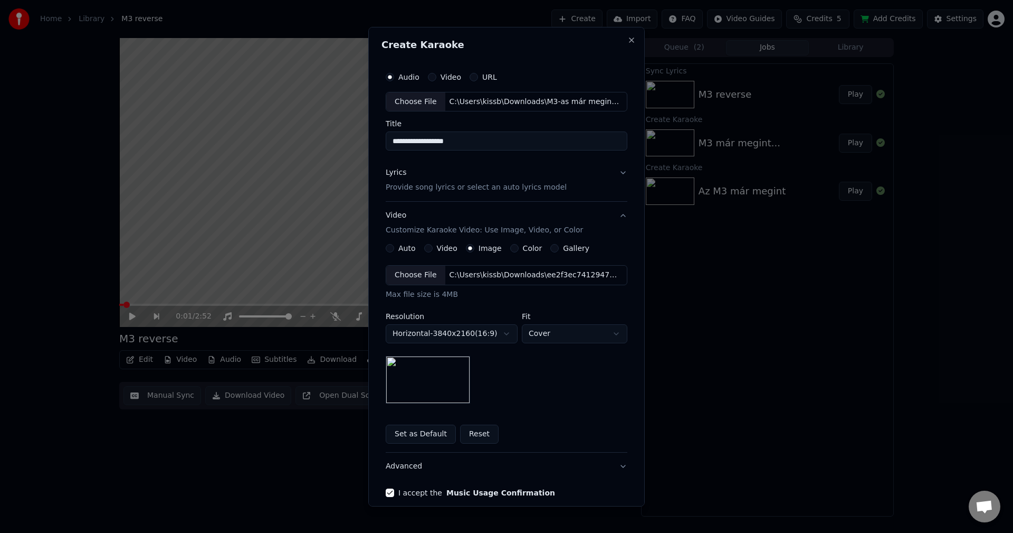
scroll to position [48, 0]
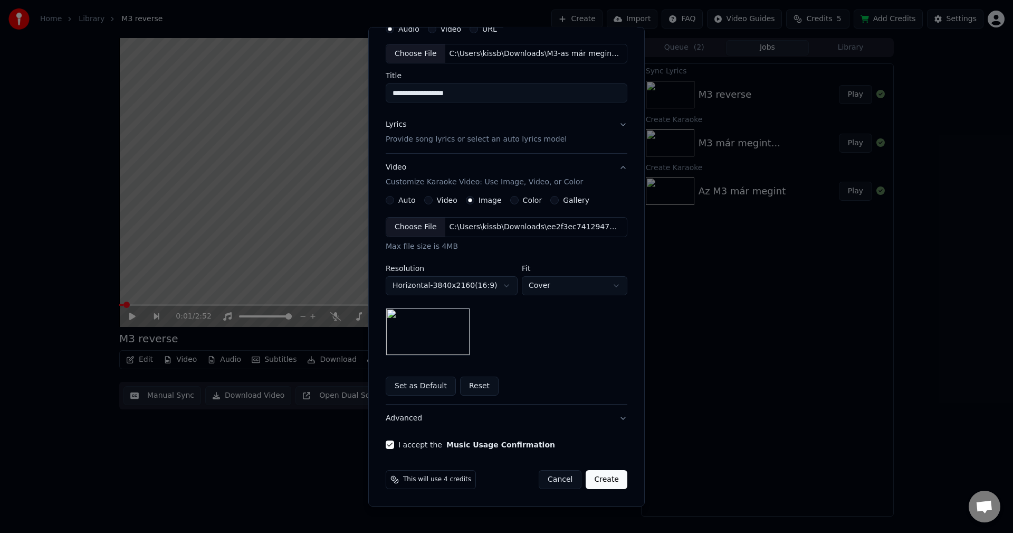
click at [605, 482] on button "Create" at bounding box center [607, 479] width 42 height 19
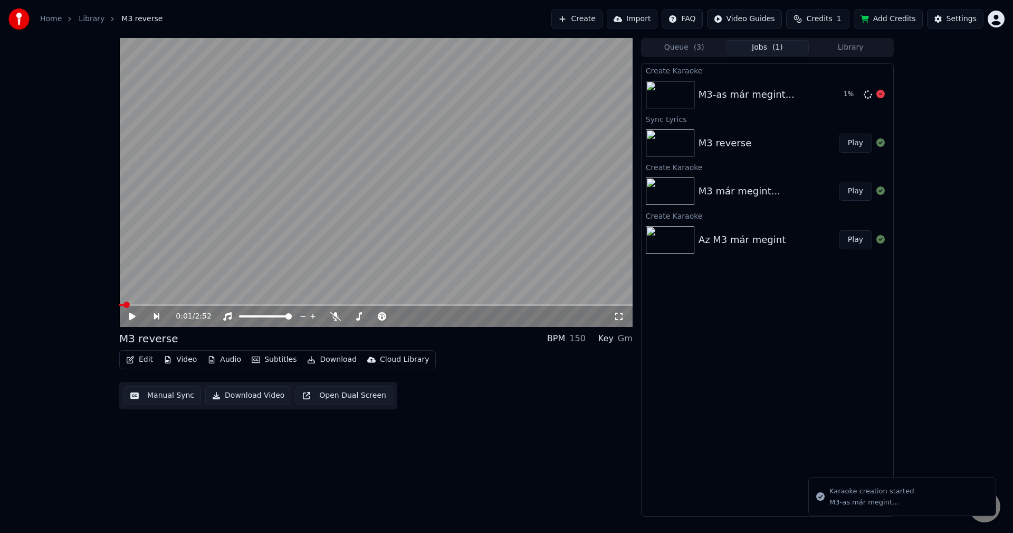
click at [719, 92] on div "M3-as már megint..." at bounding box center [747, 94] width 96 height 15
click at [686, 46] on button "Queue ( 3 )" at bounding box center [684, 47] width 83 height 15
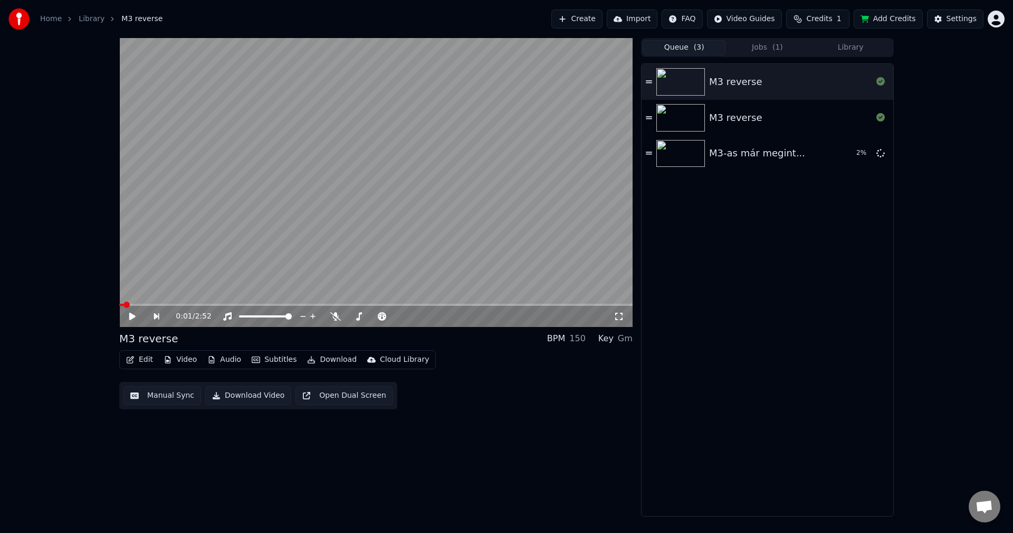
click at [714, 69] on div "M3 reverse" at bounding box center [768, 82] width 252 height 36
click at [133, 321] on div "0:02 / 2:52" at bounding box center [375, 316] width 505 height 11
click at [134, 315] on icon at bounding box center [132, 316] width 5 height 6
click at [756, 45] on button "Jobs ( 1 )" at bounding box center [767, 47] width 83 height 15
